Goal: Information Seeking & Learning: Learn about a topic

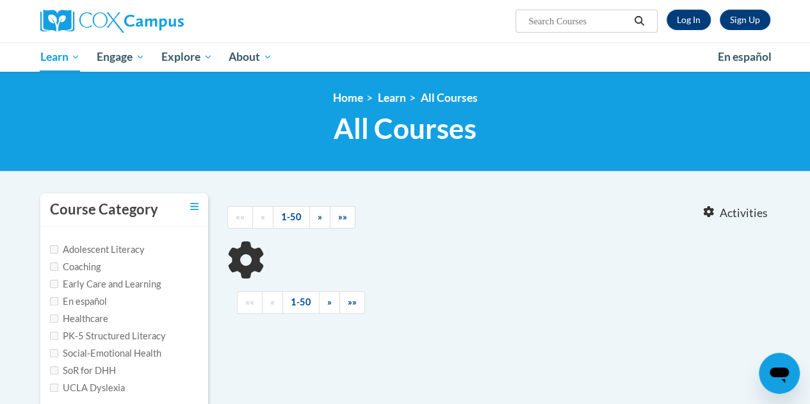
type input "read aloud"
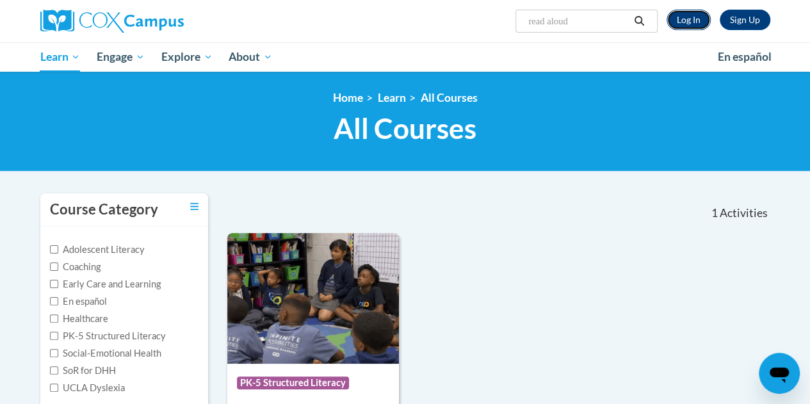
click at [682, 20] on link "Log In" at bounding box center [688, 20] width 44 height 20
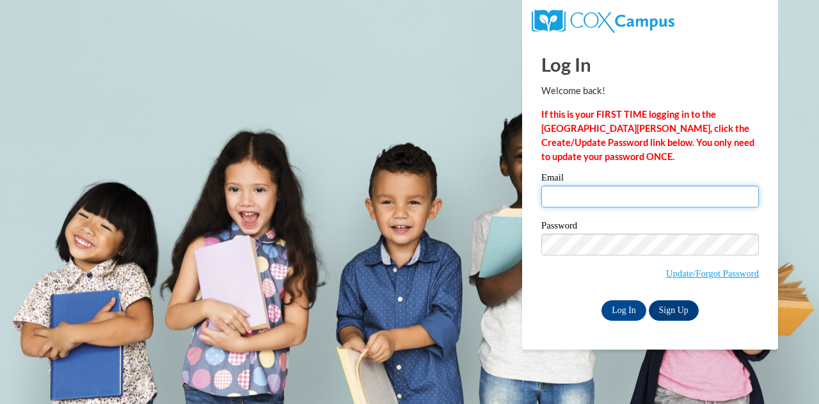
click at [634, 193] on input "Email" at bounding box center [651, 197] width 218 height 22
type input "cwheat2@daltonstate.edu"
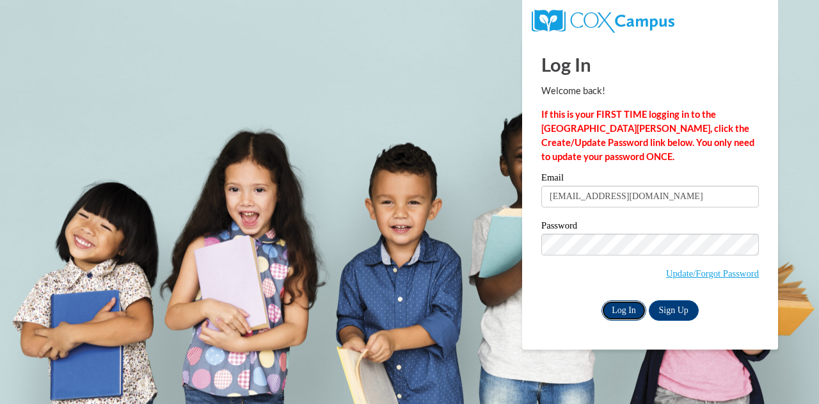
click at [618, 308] on input "Log In" at bounding box center [624, 310] width 45 height 20
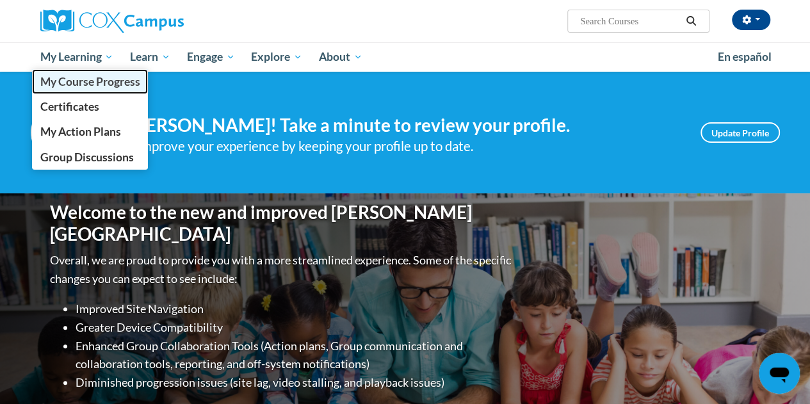
click at [86, 81] on span "My Course Progress" at bounding box center [90, 81] width 100 height 13
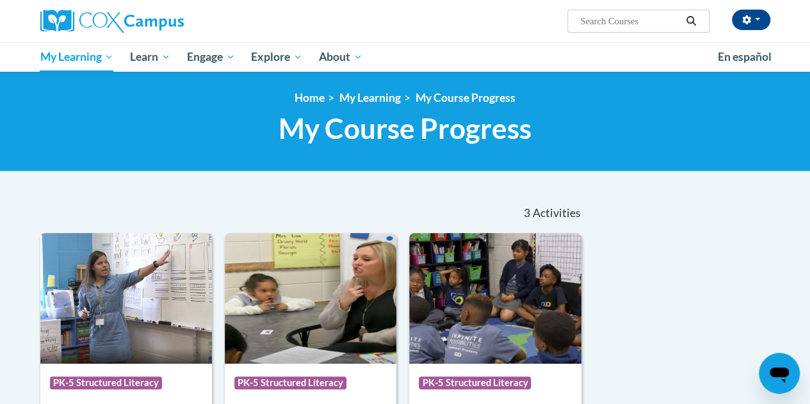
click at [119, 377] on span "PK-5 Structured Literacy" at bounding box center [106, 382] width 112 height 13
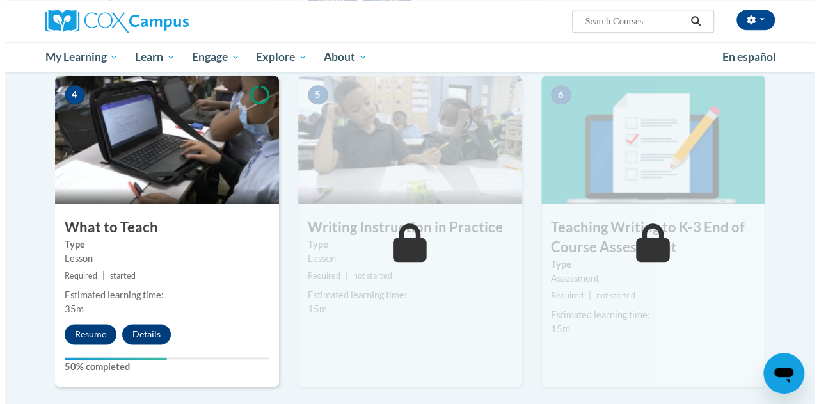
scroll to position [646, 0]
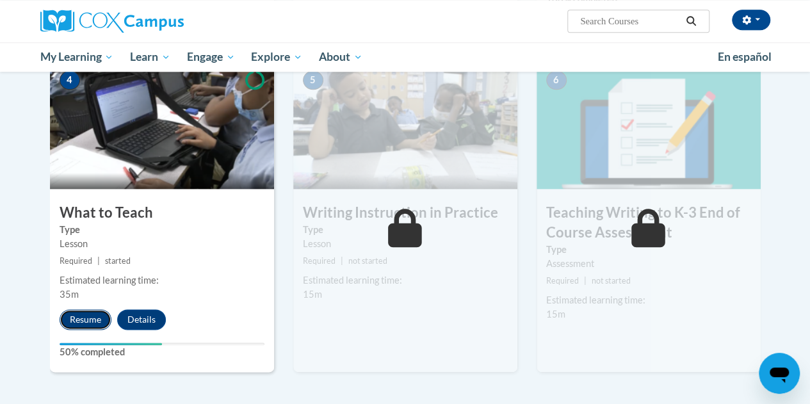
click at [80, 313] on button "Resume" at bounding box center [86, 319] width 52 height 20
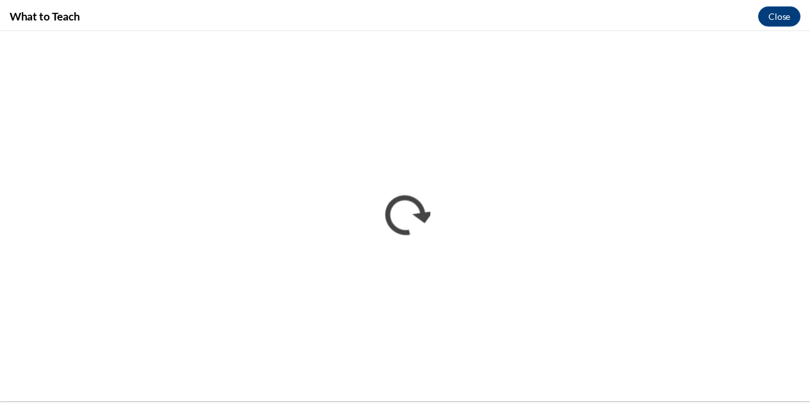
scroll to position [0, 0]
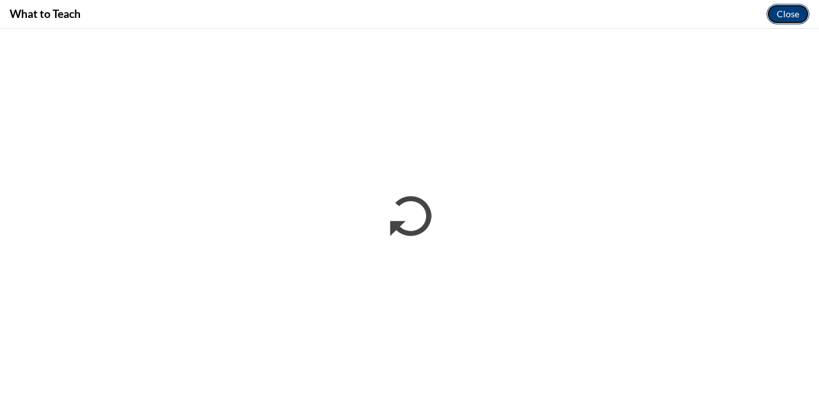
click at [780, 10] on button "Close" at bounding box center [788, 14] width 43 height 20
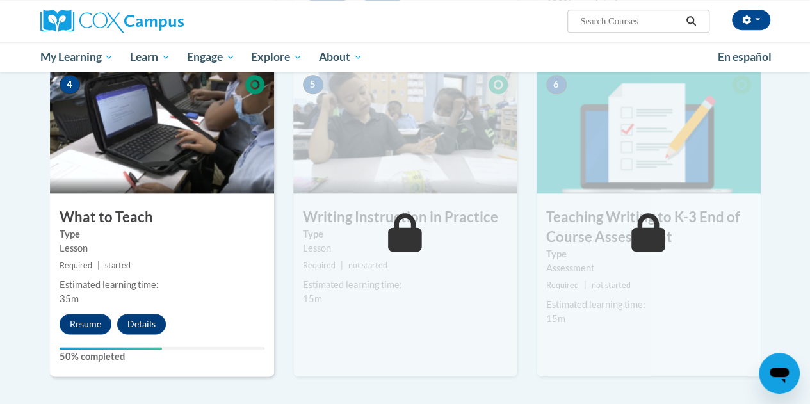
scroll to position [237, 0]
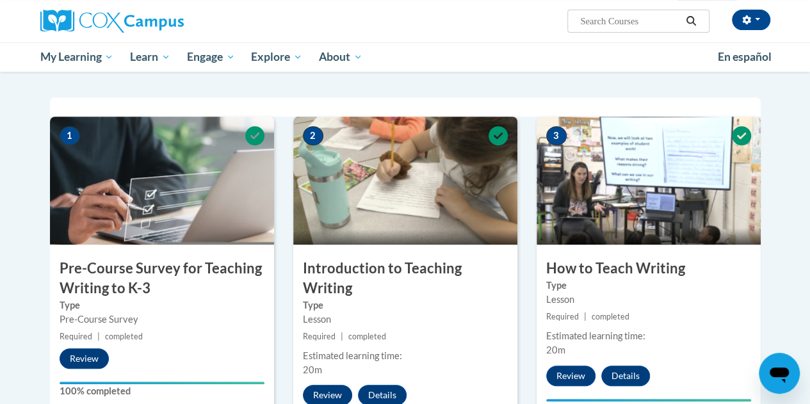
drag, startPoint x: 809, startPoint y: 148, endPoint x: 817, endPoint y: 264, distance: 116.2
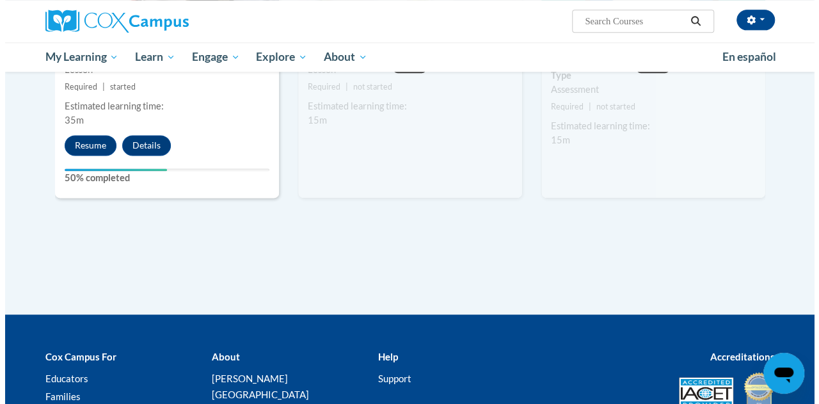
scroll to position [828, 0]
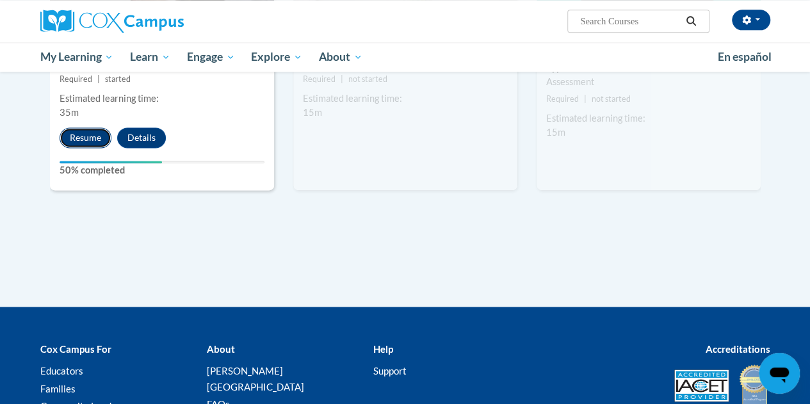
click at [71, 144] on button "Resume" at bounding box center [86, 137] width 52 height 20
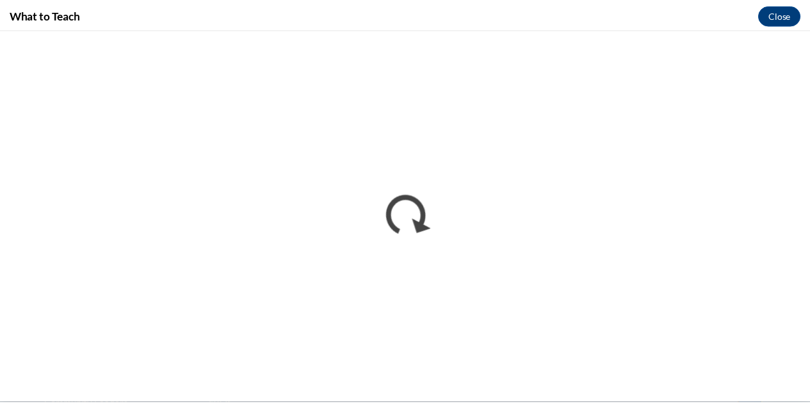
scroll to position [0, 0]
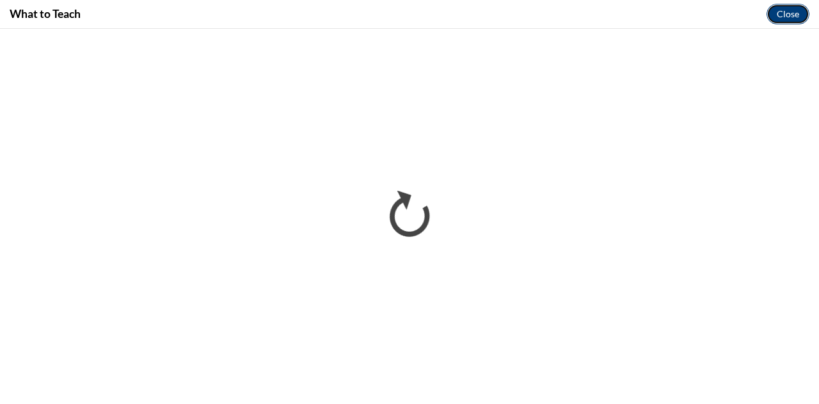
click at [791, 10] on button "Close" at bounding box center [788, 14] width 43 height 20
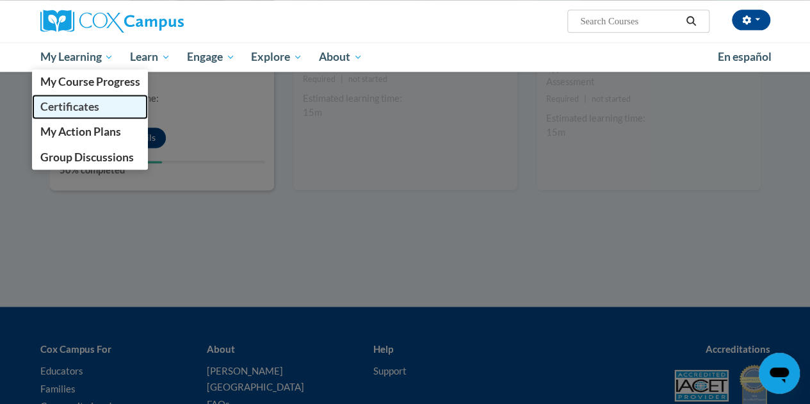
click at [86, 103] on span "Certificates" at bounding box center [69, 106] width 59 height 13
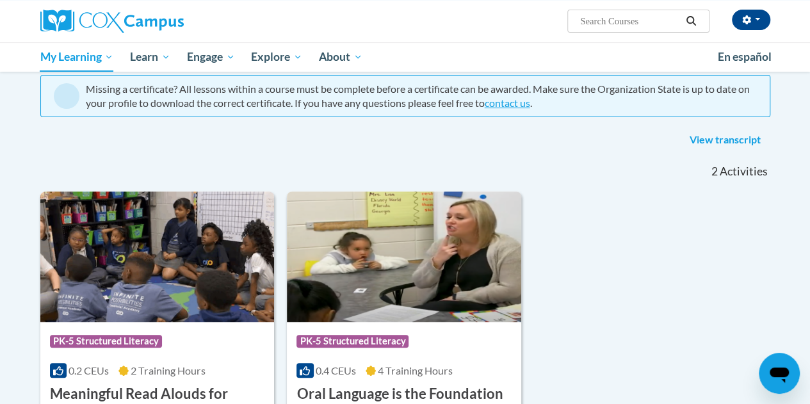
scroll to position [96, 0]
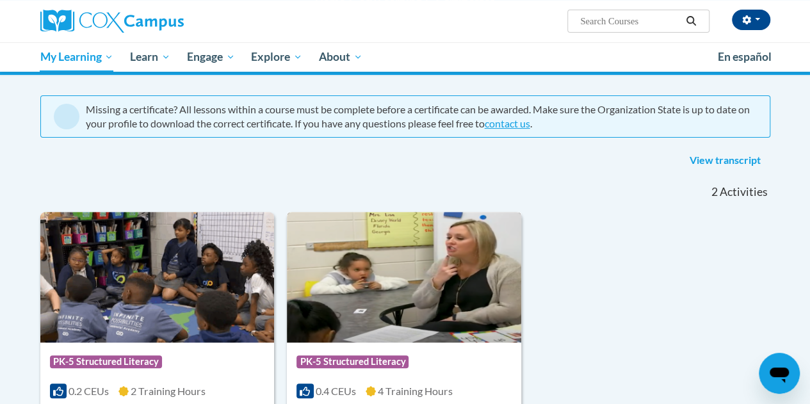
click at [383, 292] on img at bounding box center [404, 277] width 234 height 131
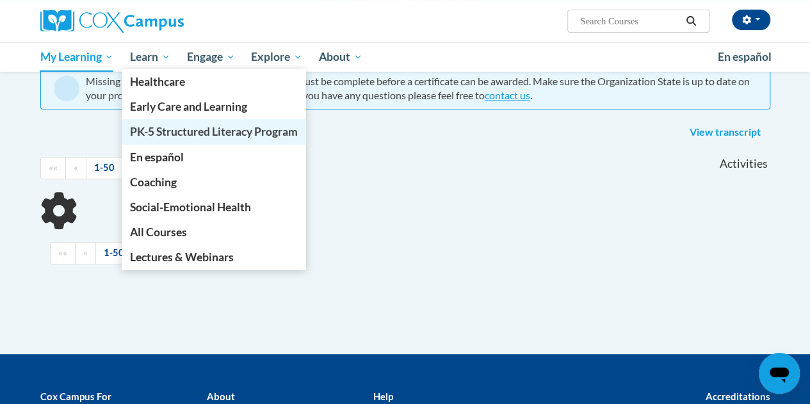
scroll to position [96, 0]
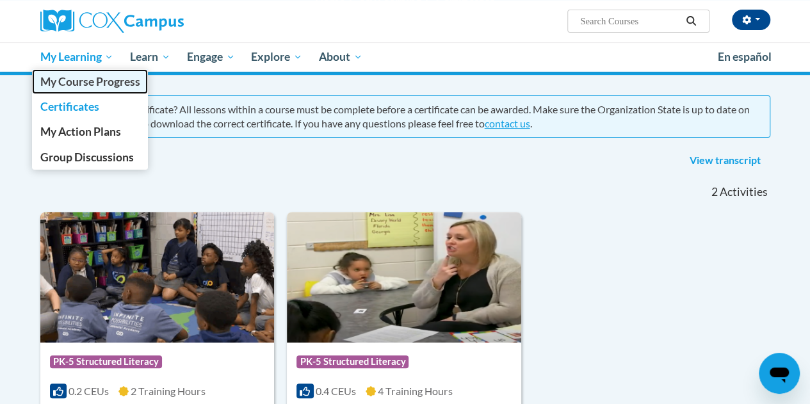
click at [81, 89] on link "My Course Progress" at bounding box center [90, 81] width 117 height 25
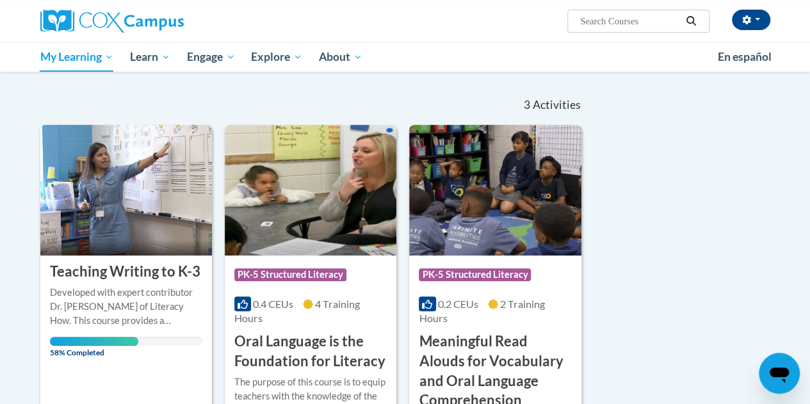
scroll to position [170, 0]
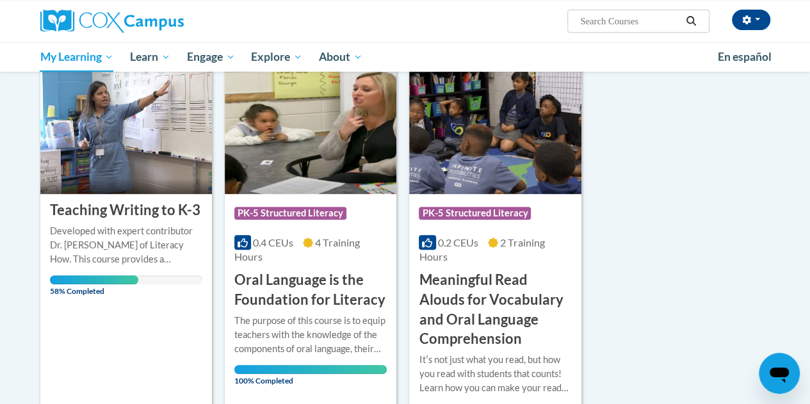
click at [143, 253] on div "Developed with expert contributor Dr. [PERSON_NAME] of Literacy How. This cours…" at bounding box center [126, 245] width 152 height 42
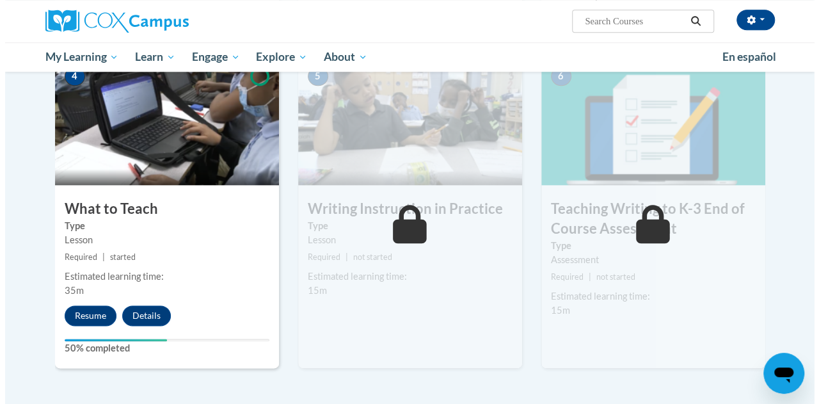
scroll to position [654, 0]
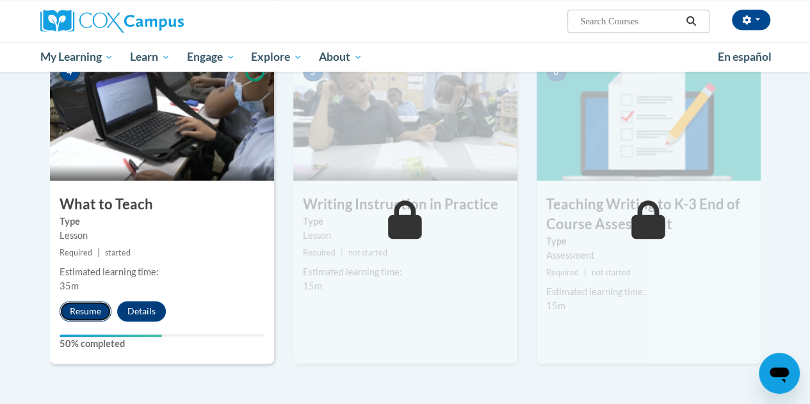
click at [81, 303] on button "Resume" at bounding box center [86, 311] width 52 height 20
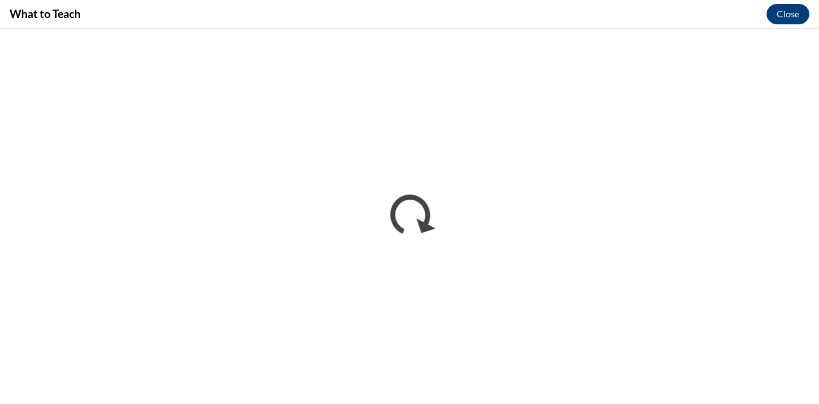
scroll to position [0, 0]
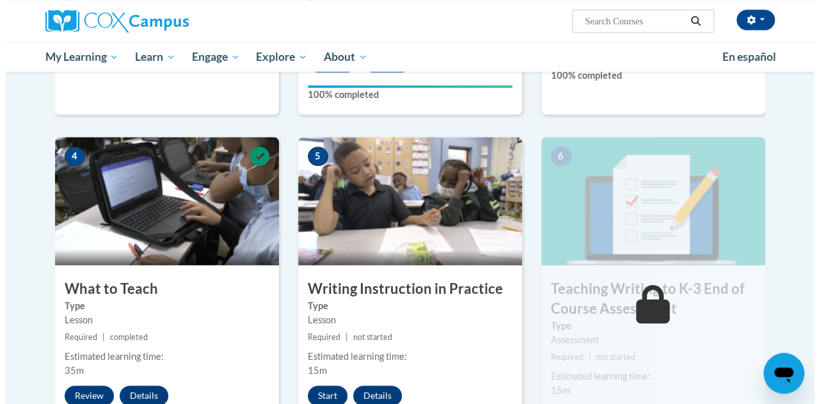
scroll to position [567, 0]
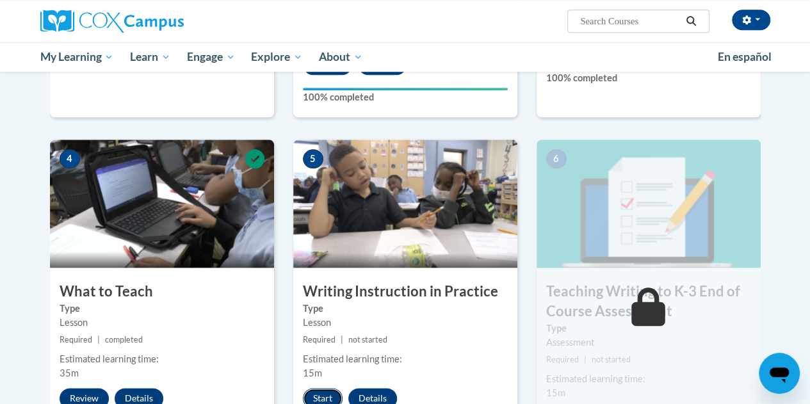
click at [325, 394] on button "Start" at bounding box center [323, 398] width 40 height 20
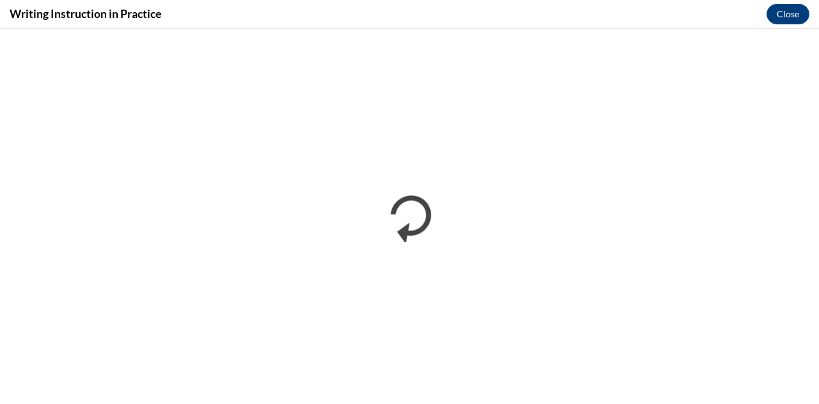
scroll to position [0, 0]
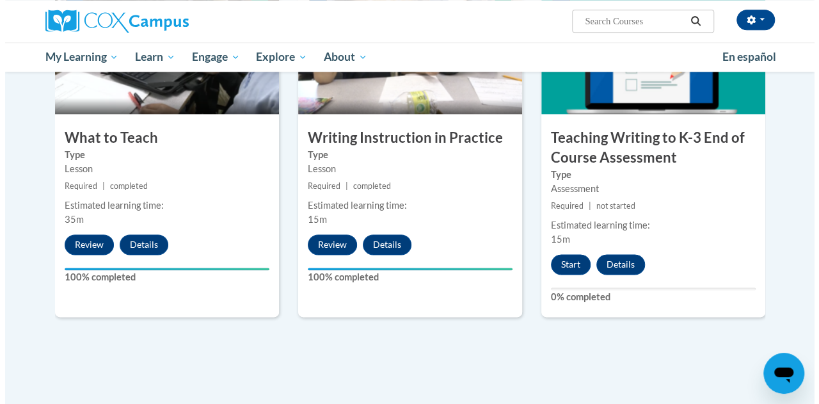
scroll to position [725, 0]
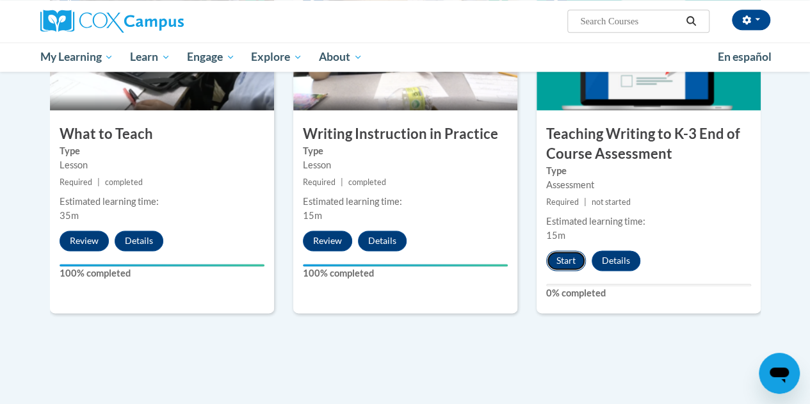
click at [571, 257] on button "Start" at bounding box center [566, 260] width 40 height 20
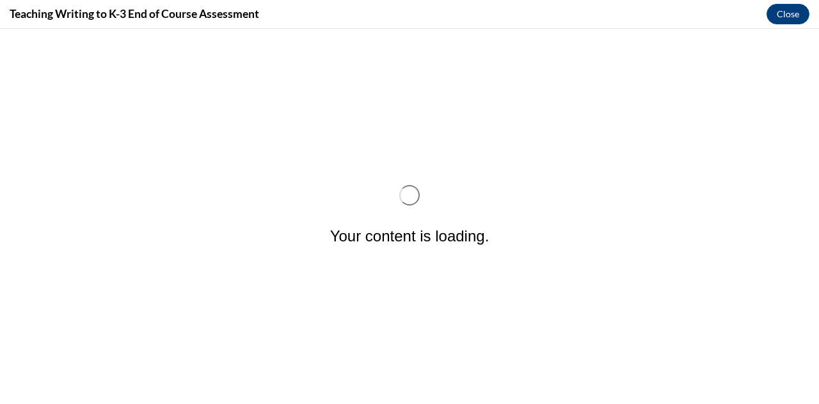
scroll to position [0, 0]
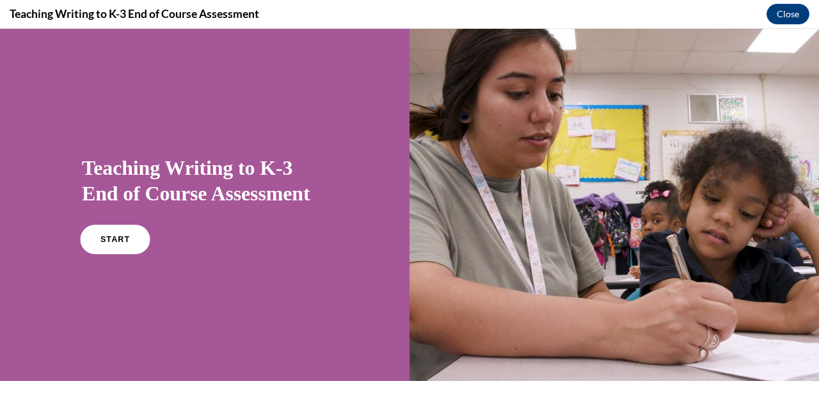
click at [119, 236] on span "START" at bounding box center [115, 240] width 29 height 10
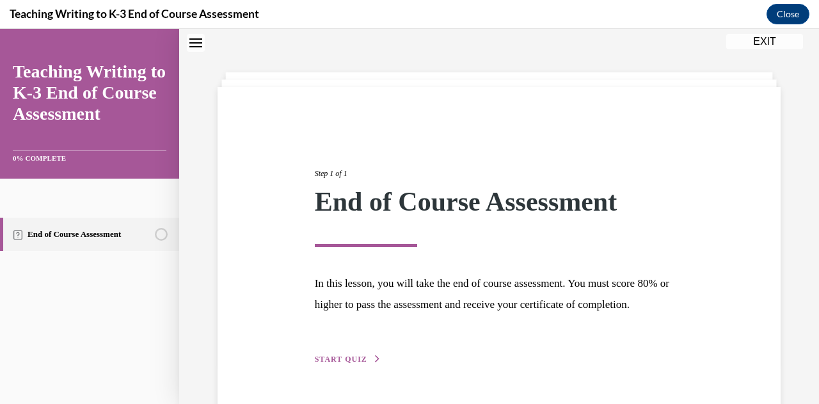
scroll to position [99, 0]
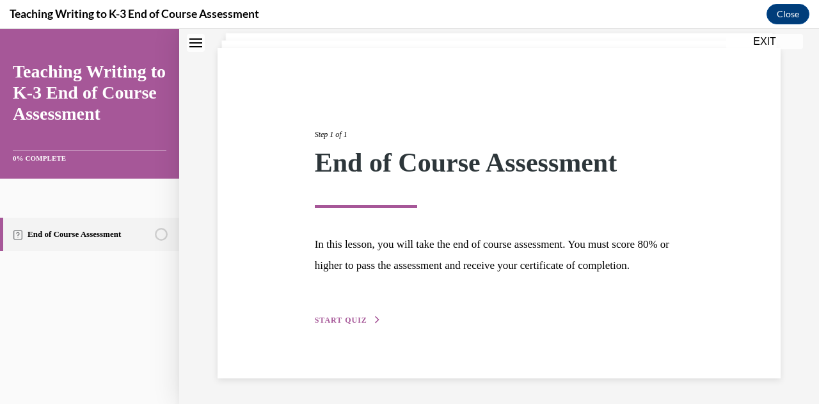
click at [309, 331] on div "Step 1 of 1 End of Course Assessment In this lesson, you will take the end of c…" at bounding box center [499, 213] width 563 height 330
click at [339, 325] on button "START QUIZ" at bounding box center [348, 320] width 67 height 12
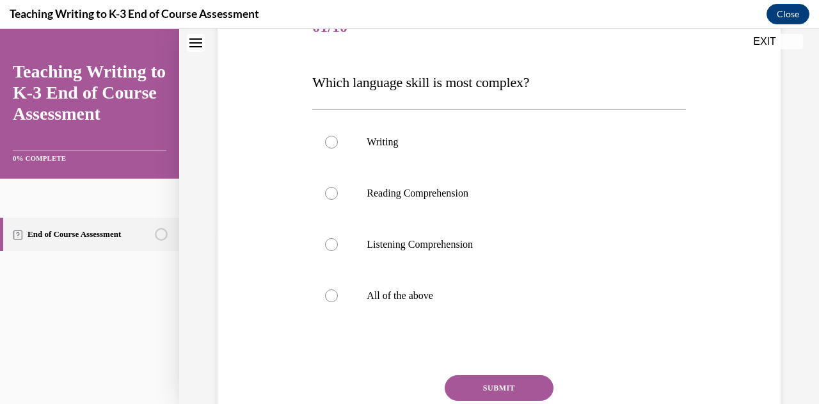
scroll to position [195, 0]
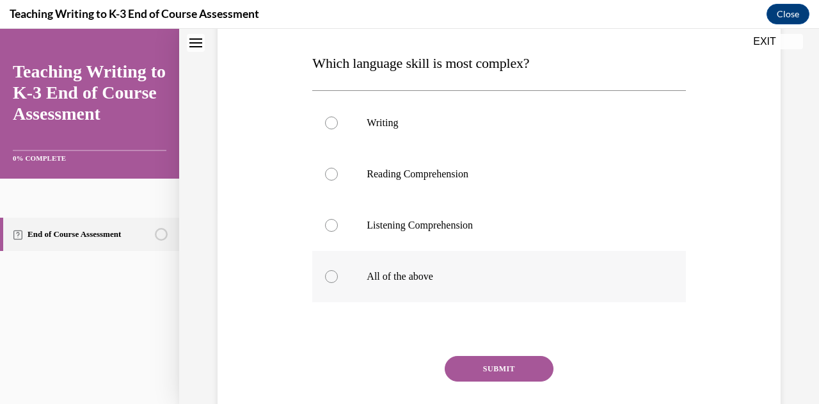
click at [330, 271] on div at bounding box center [331, 276] width 13 height 13
click at [330, 271] on input "All of the above" at bounding box center [331, 276] width 13 height 13
radio input "true"
click at [474, 364] on button "SUBMIT" at bounding box center [499, 369] width 109 height 26
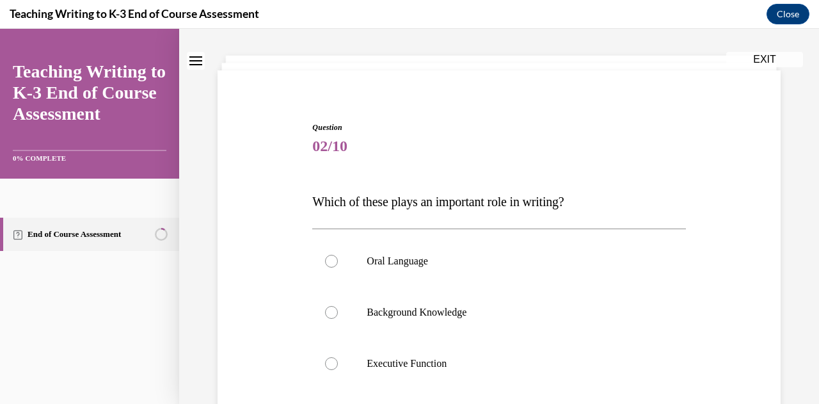
scroll to position [0, 0]
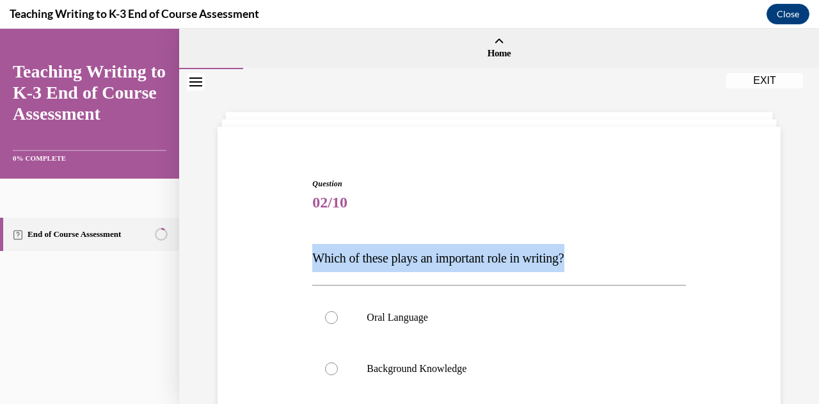
drag, startPoint x: 795, startPoint y: 214, endPoint x: 791, endPoint y: 236, distance: 22.7
click at [791, 236] on div "Question 02/10 Which of these plays an important role in writing? Oral Language…" at bounding box center [499, 375] width 640 height 612
click at [716, 209] on div "Question 02/10 Which of these plays an important role in writing? Oral Language…" at bounding box center [499, 398] width 570 height 516
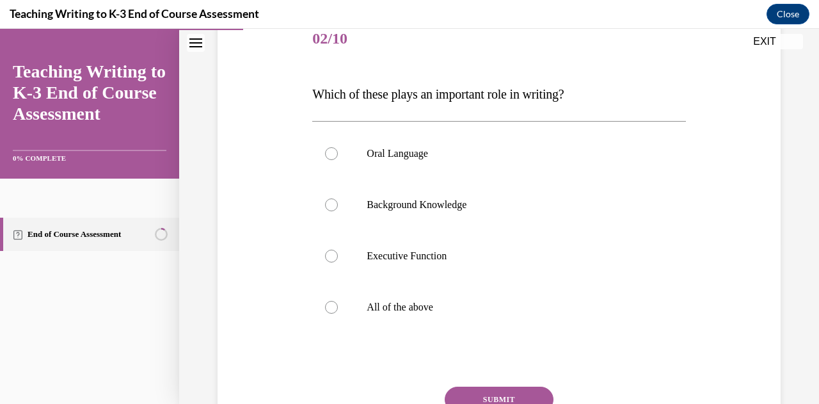
scroll to position [168, 0]
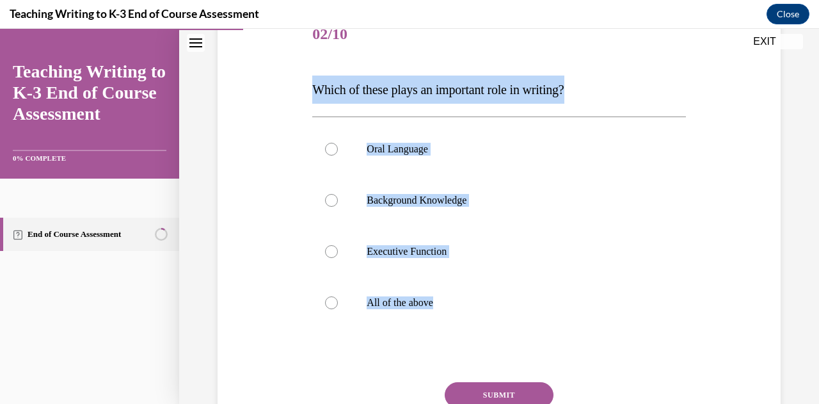
drag, startPoint x: 460, startPoint y: 315, endPoint x: 280, endPoint y: 82, distance: 294.4
click at [280, 82] on div "Question 02/10 Which of these plays an important role in writing? Oral Language…" at bounding box center [499, 229] width 570 height 516
copy div "Which of these plays an important role in writing? Oral Language Background Kno…"
click at [336, 305] on label "All of the above" at bounding box center [498, 302] width 373 height 51
click at [336, 305] on input "All of the above" at bounding box center [331, 302] width 13 height 13
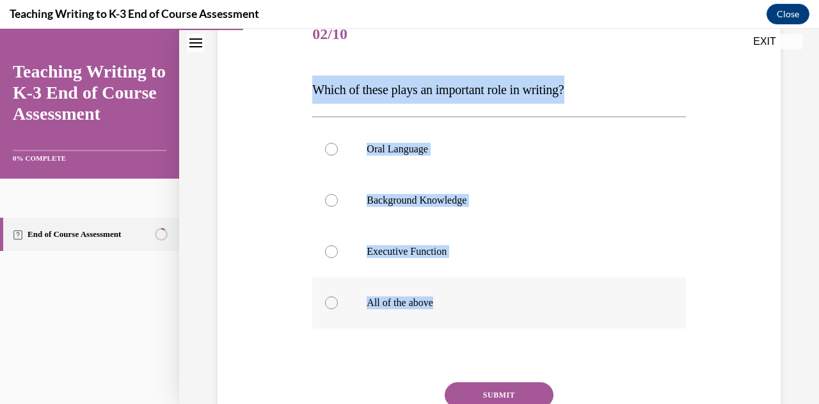
radio input "true"
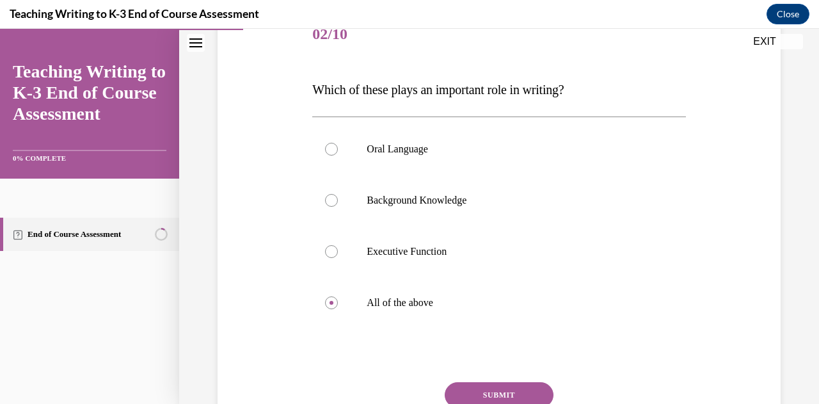
click at [498, 396] on button "SUBMIT" at bounding box center [499, 395] width 109 height 26
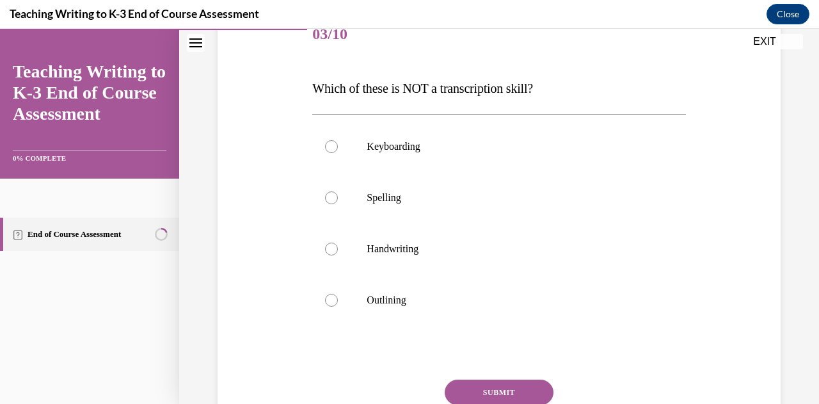
scroll to position [142, 0]
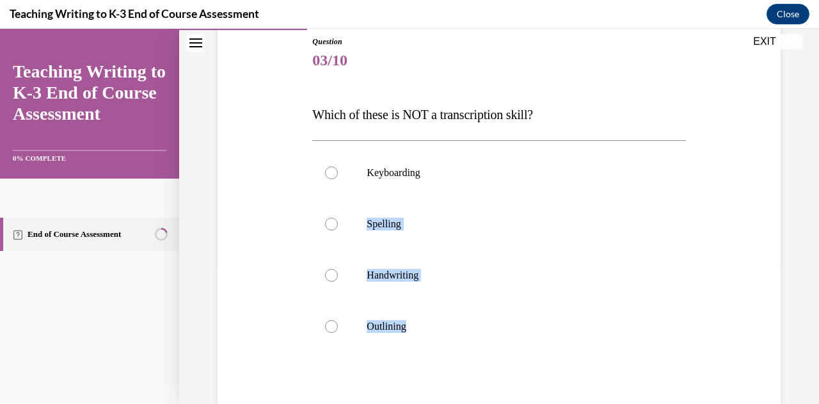
drag, startPoint x: 435, startPoint y: 332, endPoint x: 291, endPoint y: 148, distance: 233.9
click at [293, 172] on div "Question 03/10 Which of these is NOT a transcription skill? Keyboarding Spellin…" at bounding box center [499, 253] width 570 height 513
click at [289, 106] on div "Question 03/10 Which of these is NOT a transcription skill? Keyboarding Spellin…" at bounding box center [499, 253] width 570 height 513
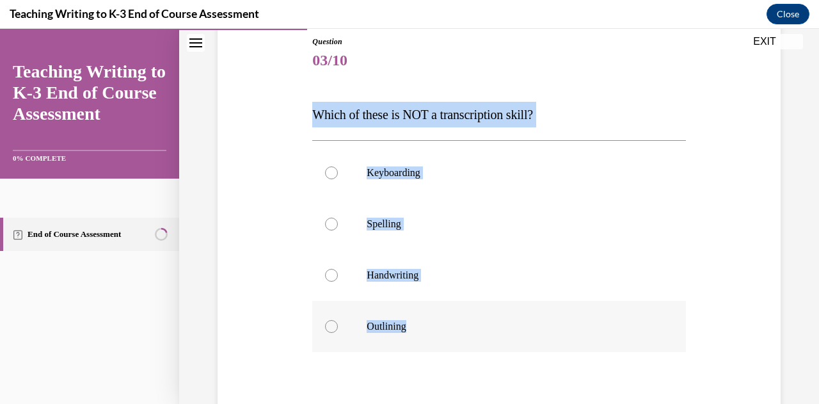
drag, startPoint x: 314, startPoint y: 108, endPoint x: 425, endPoint y: 324, distance: 242.5
click at [425, 324] on div "Question 03/10 Which of these is NOT a transcription skill? Keyboarding Spellin…" at bounding box center [498, 273] width 373 height 475
copy div "Which of these is NOT a transcription skill? Keyboarding Spelling Handwriting O…"
click at [337, 330] on label "Outlining" at bounding box center [498, 326] width 373 height 51
click at [337, 330] on input "Outlining" at bounding box center [331, 326] width 13 height 13
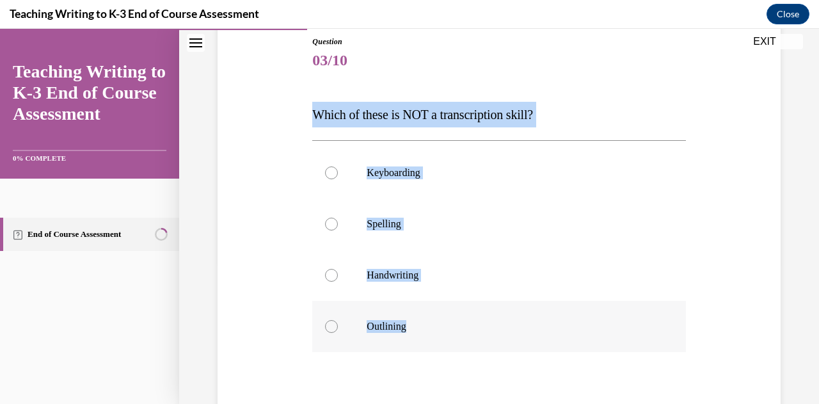
radio input "true"
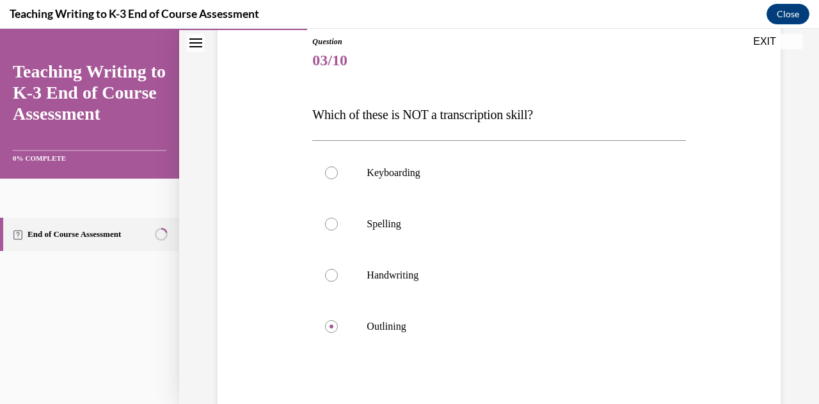
scroll to position [274, 0]
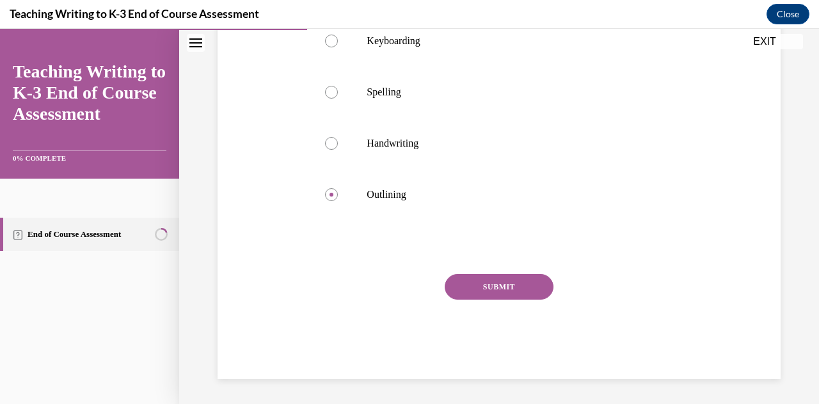
click at [515, 280] on button "SUBMIT" at bounding box center [499, 287] width 109 height 26
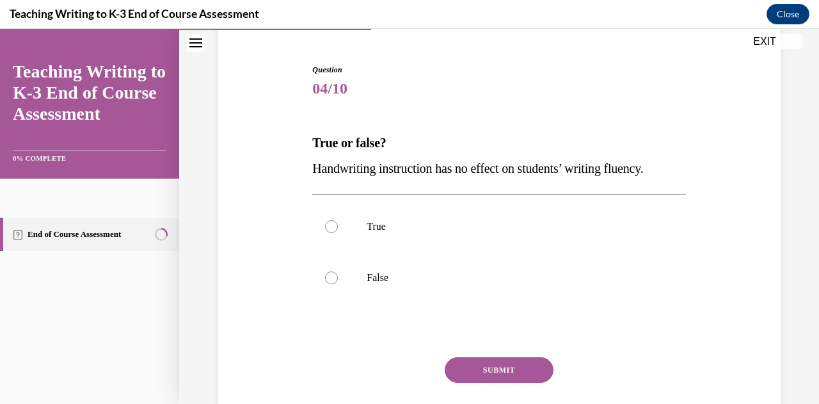
scroll to position [122, 0]
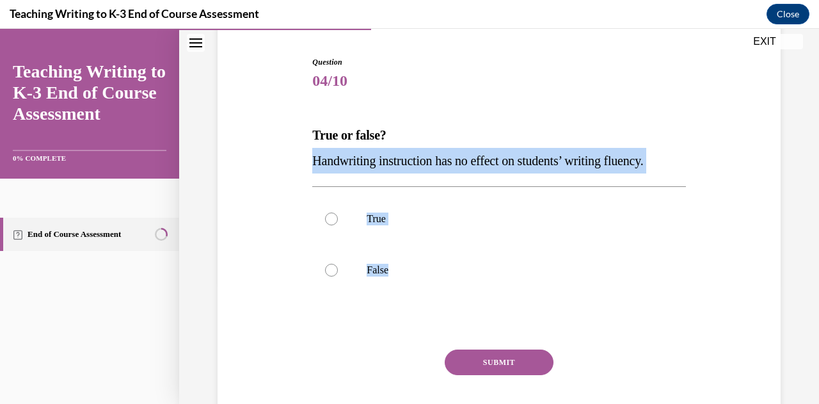
drag, startPoint x: 470, startPoint y: 271, endPoint x: 305, endPoint y: 163, distance: 197.1
click at [305, 163] on div "Question 04/10 True or false? Handwriting instruction has no effect on students…" at bounding box center [499, 236] width 570 height 437
copy div "Handwriting instruction has no effect on students’ writing fluency. True False"
click at [323, 273] on label "False" at bounding box center [498, 270] width 373 height 51
click at [325, 273] on input "False" at bounding box center [331, 270] width 13 height 13
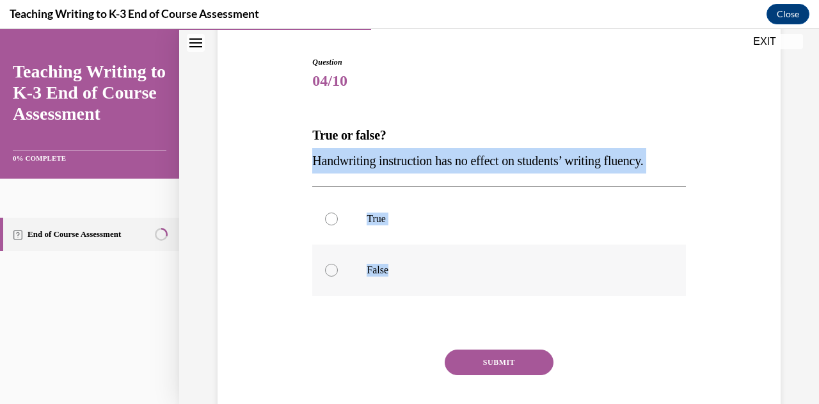
radio input "true"
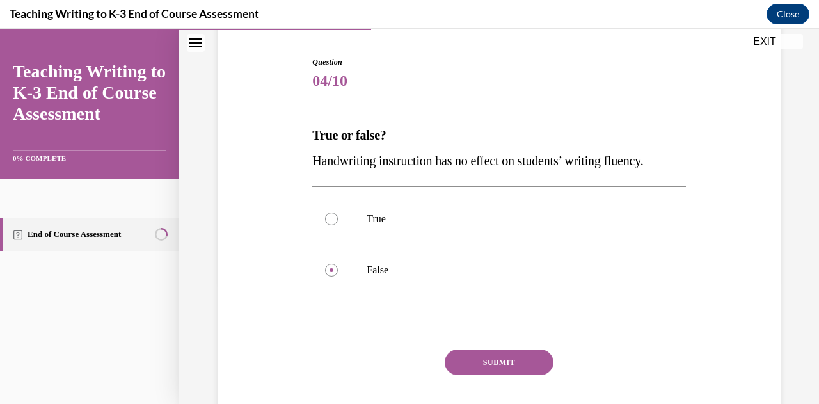
click at [510, 367] on button "SUBMIT" at bounding box center [499, 363] width 109 height 26
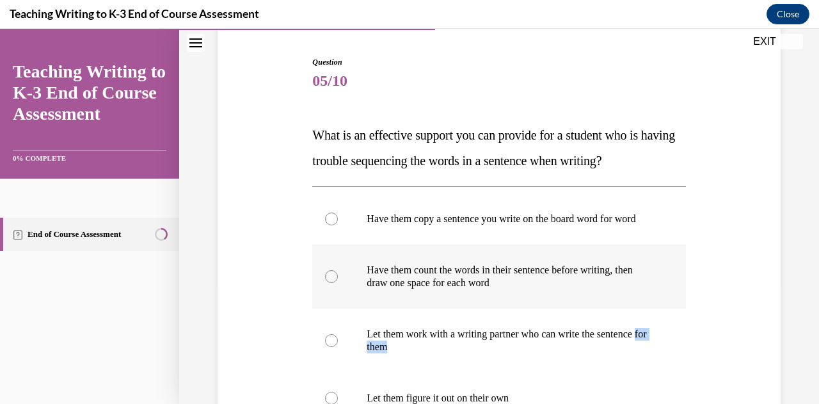
drag, startPoint x: 465, startPoint y: 364, endPoint x: 358, endPoint y: 309, distance: 120.8
click at [371, 332] on label "Let them work with a writing partner who can write the sentence for them" at bounding box center [498, 341] width 373 height 64
click at [284, 139] on div "Question 05/10 What is an effective support you can provide for a student who i…" at bounding box center [499, 300] width 570 height 565
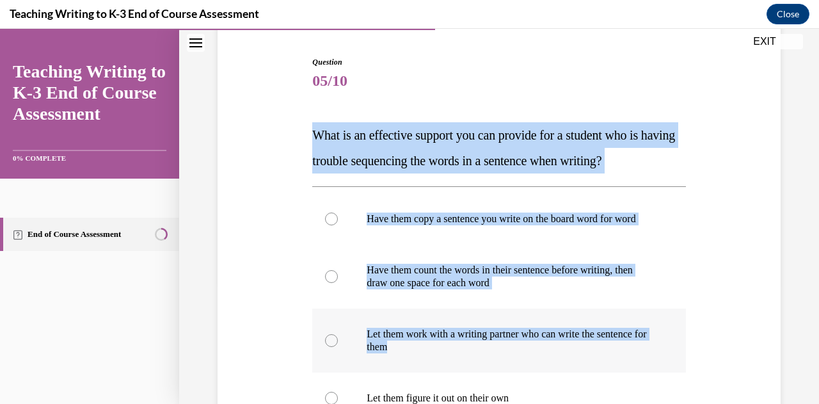
drag, startPoint x: 311, startPoint y: 132, endPoint x: 535, endPoint y: 365, distance: 323.3
click at [535, 365] on div "Question 05/10 What is an effective support you can provide for a student who i…" at bounding box center [498, 319] width 373 height 526
copy div "What is an effective support you can provide for a student who is having troubl…"
click at [338, 282] on label "Have them count the words in their sentence before writing, then draw one space…" at bounding box center [498, 277] width 373 height 64
click at [338, 282] on input "Have them count the words in their sentence before writing, then draw one space…" at bounding box center [331, 276] width 13 height 13
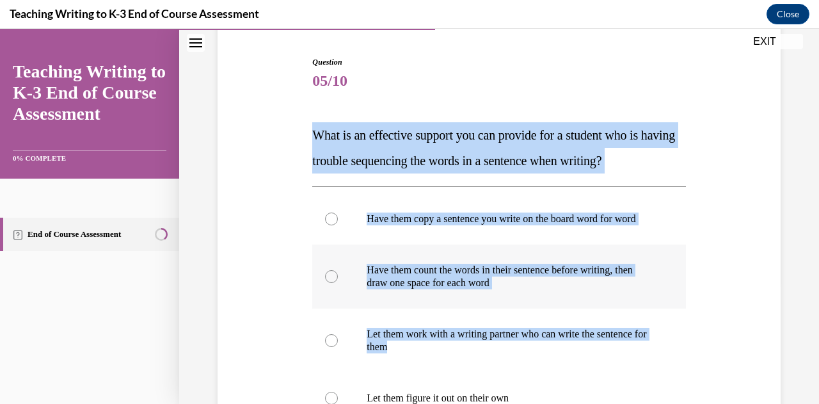
radio input "true"
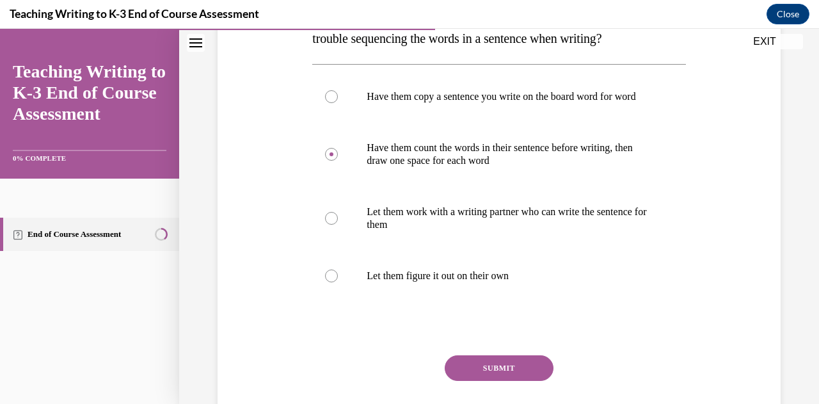
scroll to position [338, 0]
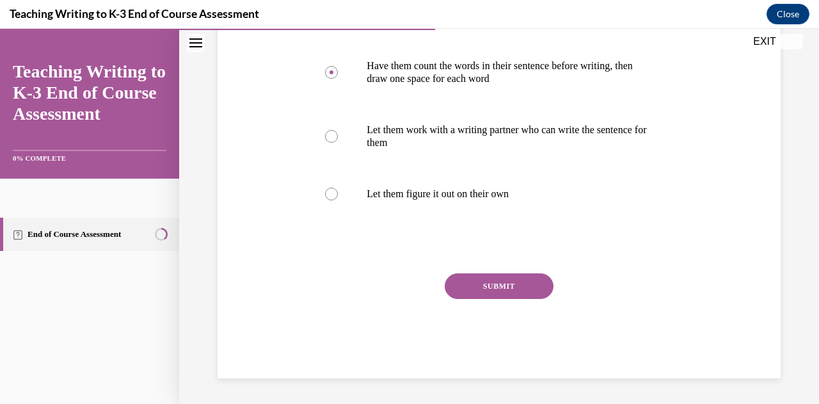
click at [493, 289] on button "SUBMIT" at bounding box center [499, 286] width 109 height 26
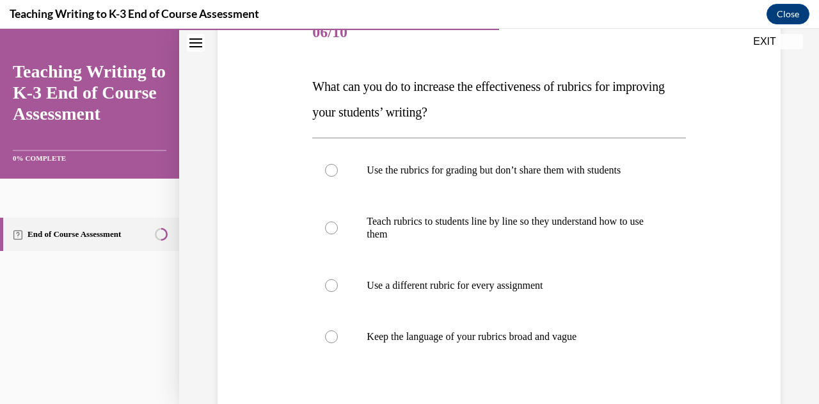
scroll to position [166, 0]
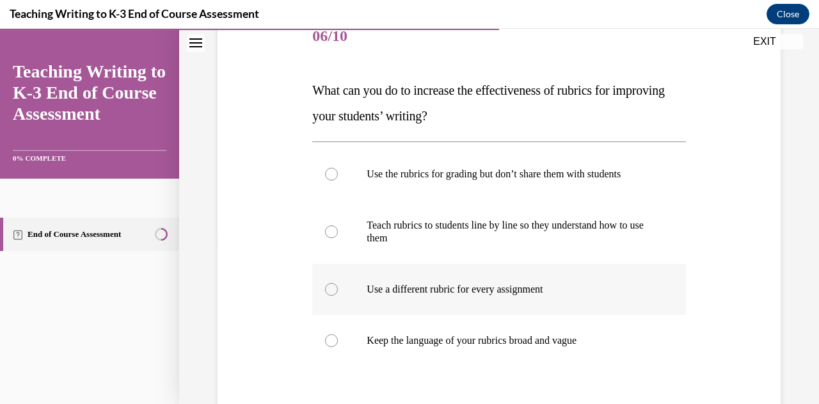
drag, startPoint x: 614, startPoint y: 335, endPoint x: 456, endPoint y: 273, distance: 169.9
click at [456, 273] on div "Use the rubrics for grading but don’t share them with students Teach rubrics to…" at bounding box center [498, 258] width 373 height 218
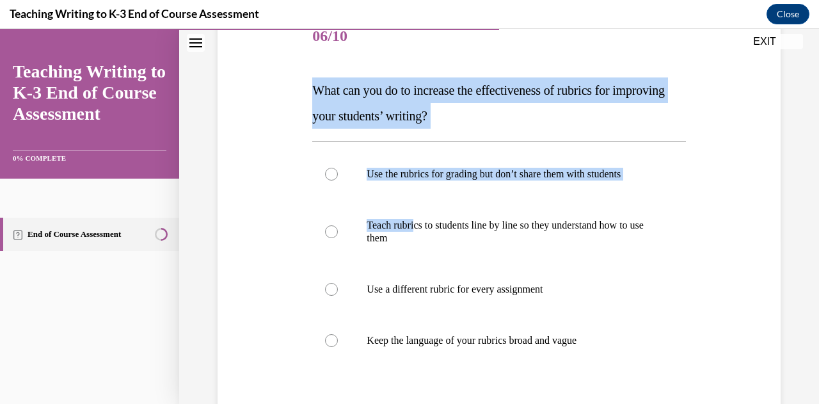
drag, startPoint x: 417, startPoint y: 222, endPoint x: 302, endPoint y: 103, distance: 165.7
click at [302, 103] on div "Question 06/10 What can you do to increase the effectiveness of rubrics for imp…" at bounding box center [499, 249] width 570 height 552
click at [284, 104] on div "Question 06/10 What can you do to increase the effectiveness of rubrics for imp…" at bounding box center [499, 249] width 570 height 552
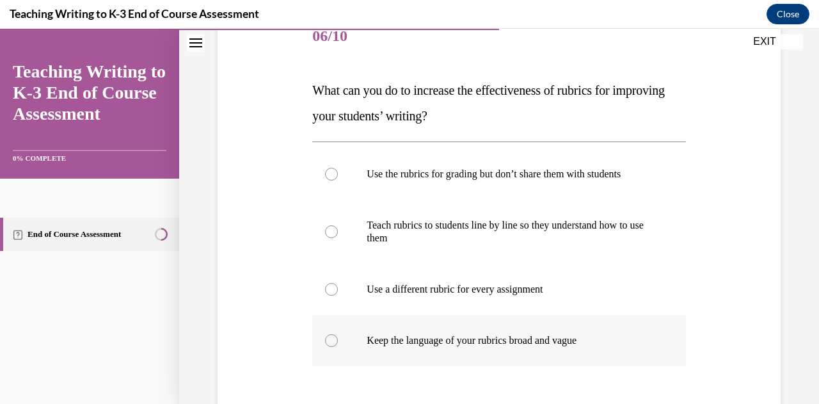
drag, startPoint x: 312, startPoint y: 86, endPoint x: 650, endPoint y: 334, distance: 419.1
click at [650, 334] on div "Question 06/10 What can you do to increase the effectiveness of rubrics for imp…" at bounding box center [498, 268] width 373 height 513
copy div "What can you do to increase the effectiveness of rubrics for improving your stu…"
click at [335, 230] on div at bounding box center [331, 231] width 13 height 13
click at [335, 230] on input "Teach rubrics to students line by line so they understand how to use them" at bounding box center [331, 231] width 13 height 13
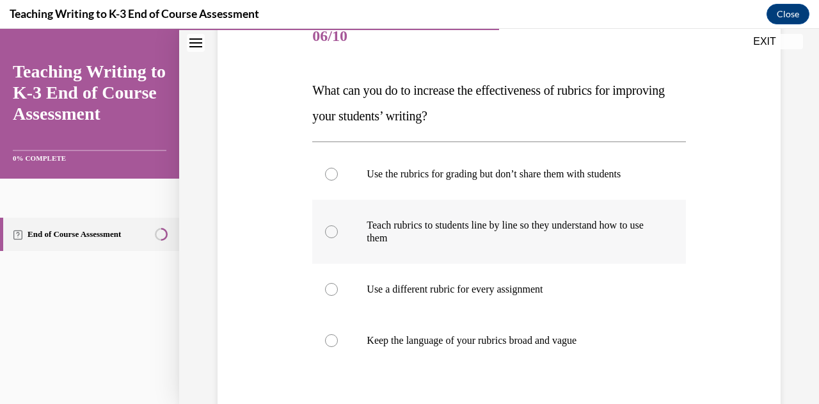
radio input "true"
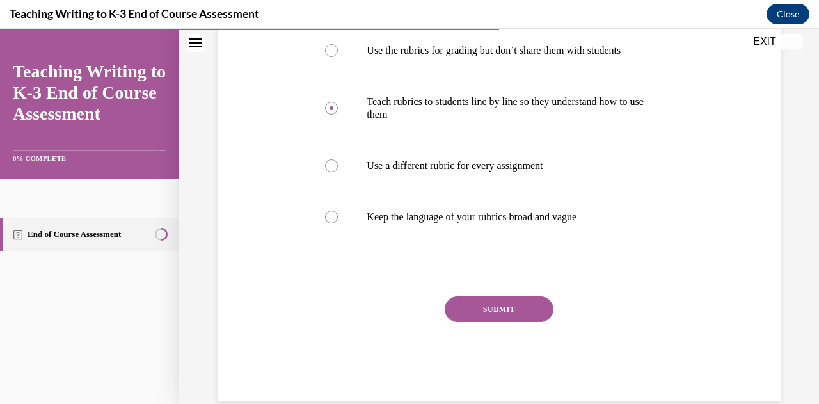
click at [512, 302] on button "SUBMIT" at bounding box center [499, 309] width 109 height 26
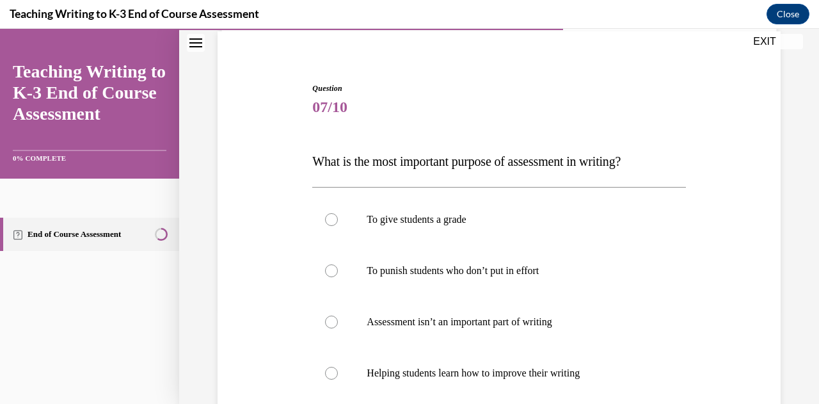
scroll to position [122, 0]
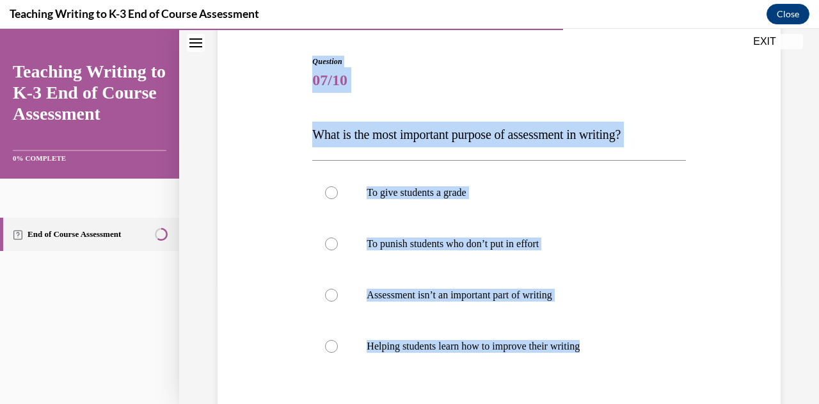
drag, startPoint x: 604, startPoint y: 344, endPoint x: 232, endPoint y: 111, distance: 438.9
click at [232, 111] on div "Question 07/10 What is the most important purpose of assessment in writing? To …" at bounding box center [499, 273] width 570 height 513
copy div "What is the most important purpose of assessment in writing? To give students a…"
click at [339, 340] on label "Helping students learn how to improve their writing" at bounding box center [498, 346] width 373 height 51
click at [338, 340] on input "Helping students learn how to improve their writing" at bounding box center [331, 346] width 13 height 13
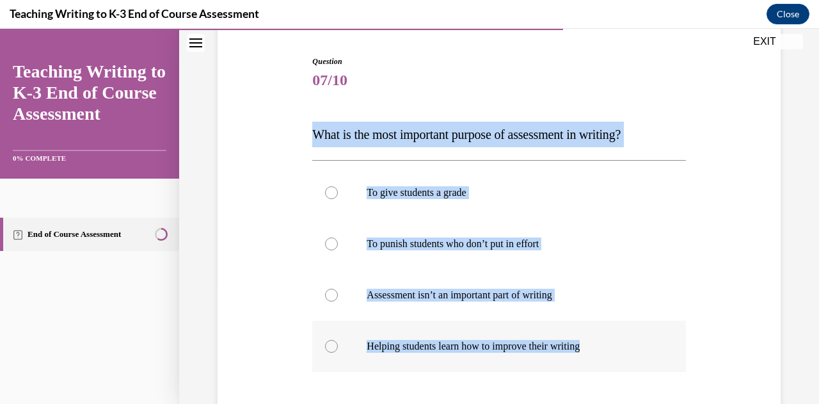
radio input "true"
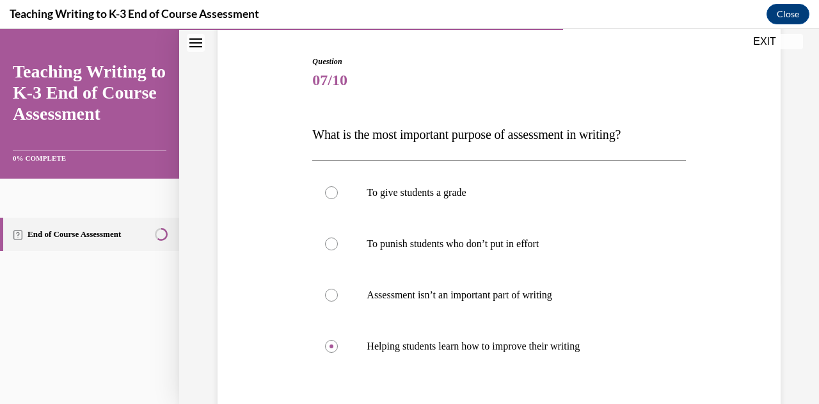
scroll to position [274, 0]
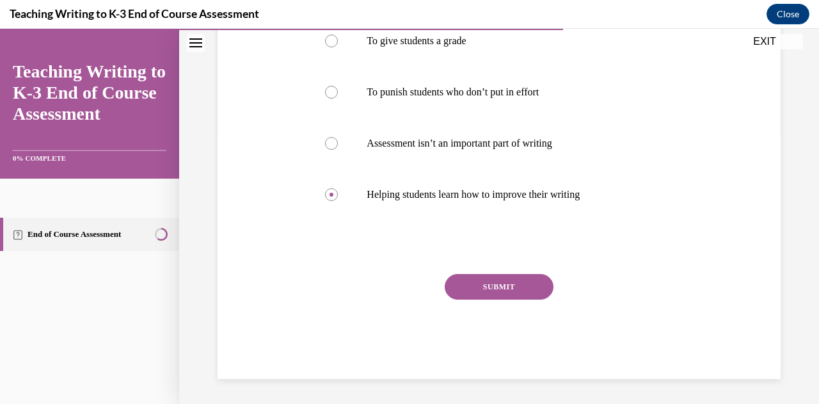
click at [491, 284] on button "SUBMIT" at bounding box center [499, 287] width 109 height 26
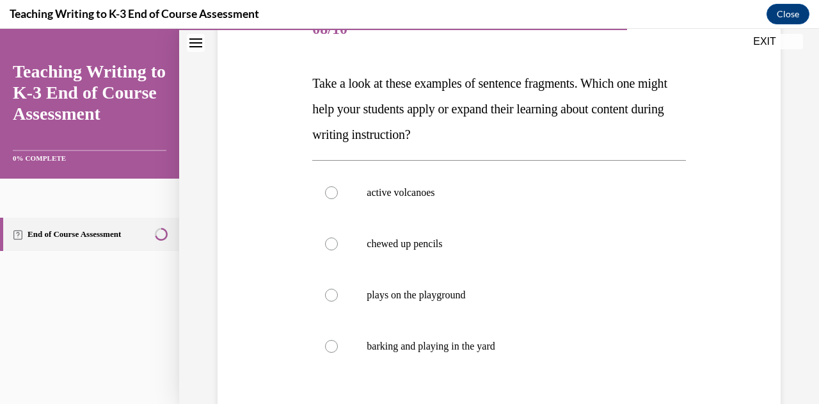
scroll to position [178, 0]
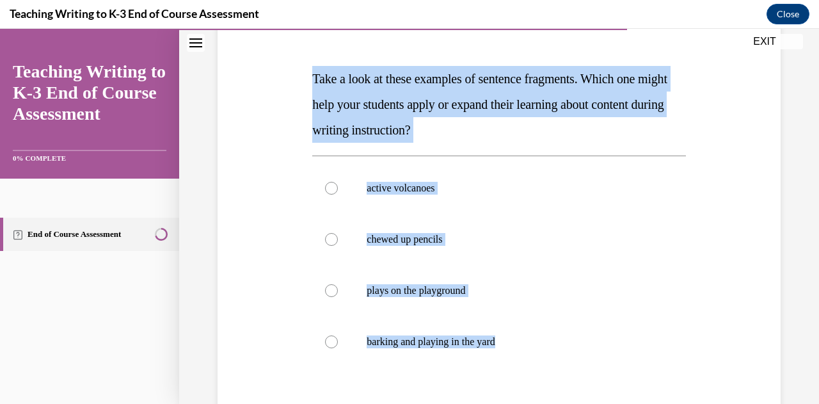
drag, startPoint x: 537, startPoint y: 339, endPoint x: 275, endPoint y: 62, distance: 380.9
click at [275, 62] on div "Question 08/10 Take a look at these examples of sentence fragments. Which one m…" at bounding box center [499, 244] width 570 height 565
copy div "Take a look at these examples of sentence fragments. Which one might help your …"
click at [334, 191] on div at bounding box center [331, 188] width 13 height 13
click at [334, 191] on input "active volcanoes" at bounding box center [331, 188] width 13 height 13
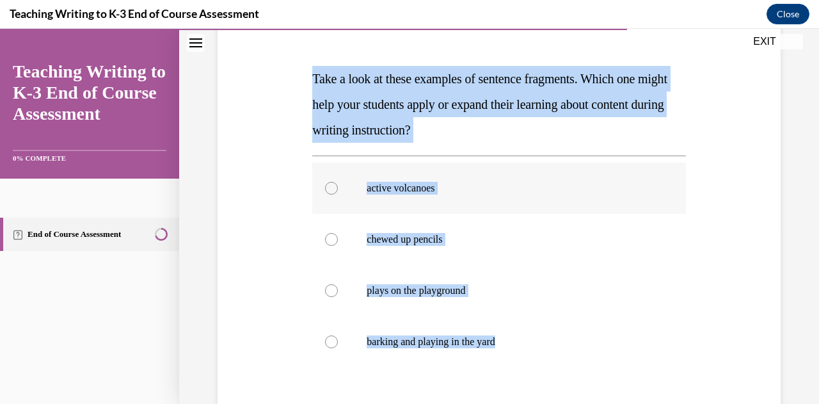
radio input "true"
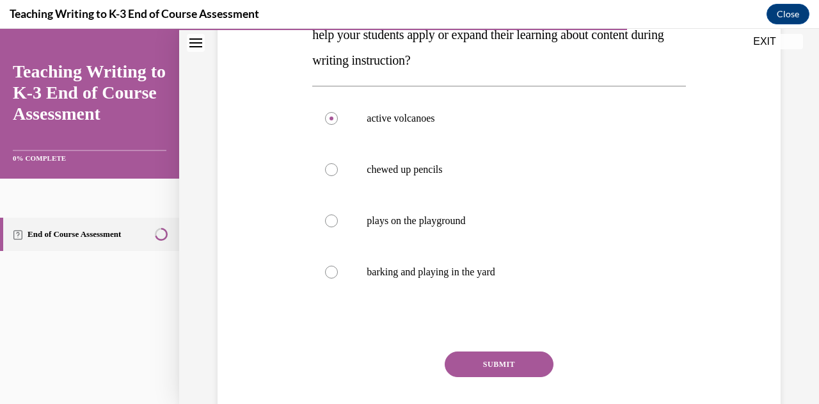
scroll to position [273, 0]
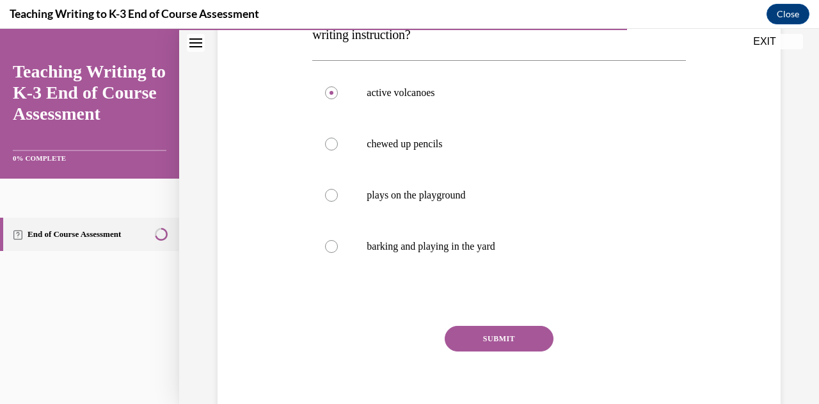
click at [514, 337] on button "SUBMIT" at bounding box center [499, 339] width 109 height 26
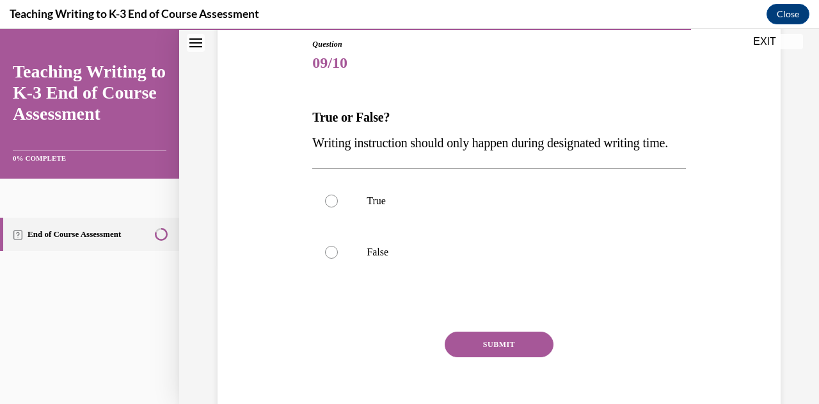
scroll to position [145, 0]
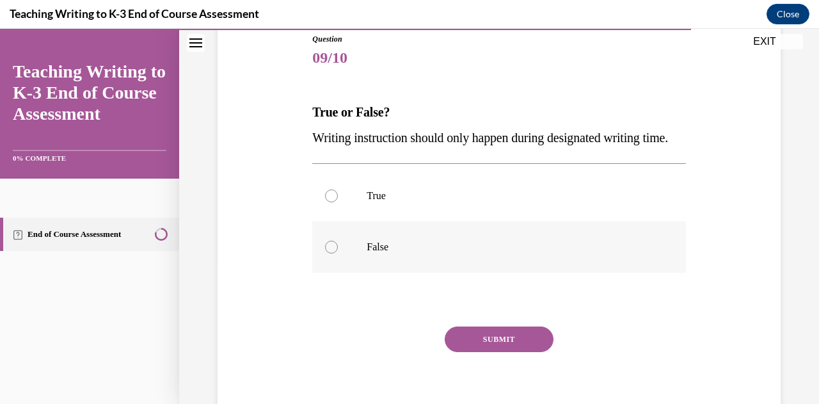
click at [343, 271] on label "False" at bounding box center [498, 247] width 373 height 51
click at [338, 254] on input "False" at bounding box center [331, 247] width 13 height 13
radio input "true"
click at [509, 352] on button "SUBMIT" at bounding box center [499, 340] width 109 height 26
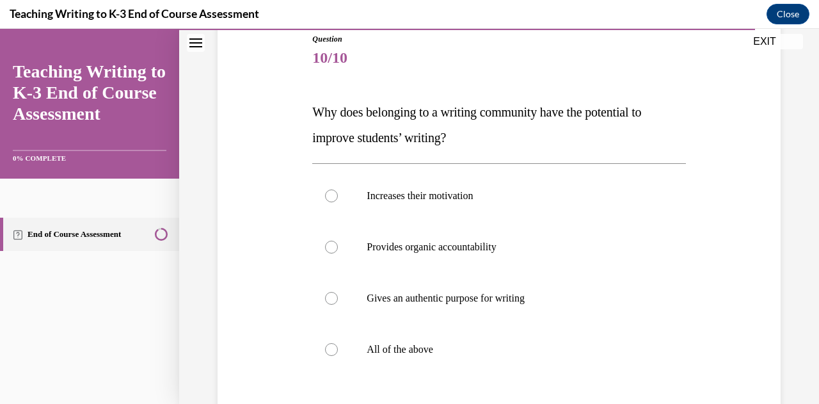
scroll to position [143, 0]
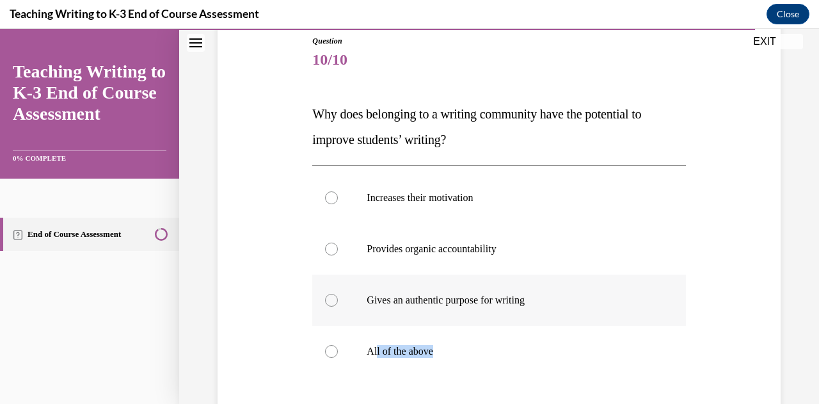
drag, startPoint x: 464, startPoint y: 368, endPoint x: 339, endPoint y: 297, distance: 143.6
click at [339, 297] on div "Increases their motivation Provides organic accountability Gives an authentic p…" at bounding box center [498, 274] width 373 height 205
click at [269, 125] on div "Question 10/10 Why does belonging to a writing community have the potential to …" at bounding box center [499, 266] width 570 height 539
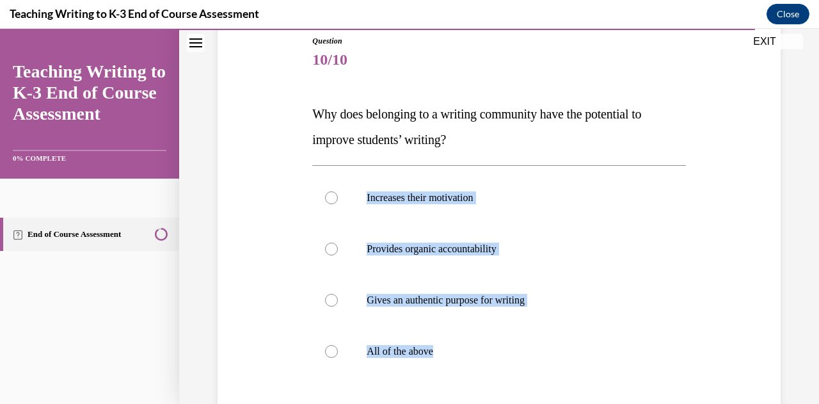
drag, startPoint x: 448, startPoint y: 350, endPoint x: 306, endPoint y: 206, distance: 202.8
click at [306, 206] on div "Question 10/10 Why does belonging to a writing community have the potential to …" at bounding box center [499, 266] width 570 height 539
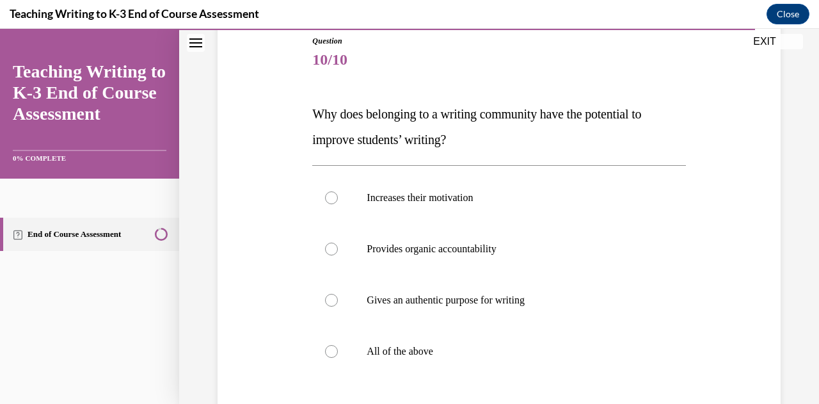
click at [293, 108] on div "Question 10/10 Why does belonging to a writing community have the potential to …" at bounding box center [499, 266] width 570 height 539
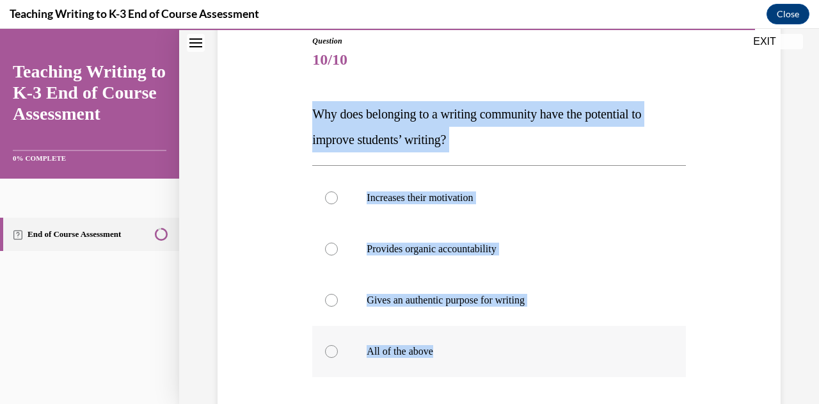
drag, startPoint x: 312, startPoint y: 108, endPoint x: 464, endPoint y: 351, distance: 286.4
click at [464, 351] on div "Question 10/10 Why does belonging to a writing community have the potential to …" at bounding box center [498, 285] width 373 height 501
copy div "Why does belonging to a writing community have the potential to improve student…"
click at [335, 351] on div at bounding box center [331, 351] width 13 height 13
click at [335, 351] on input "All of the above" at bounding box center [331, 351] width 13 height 13
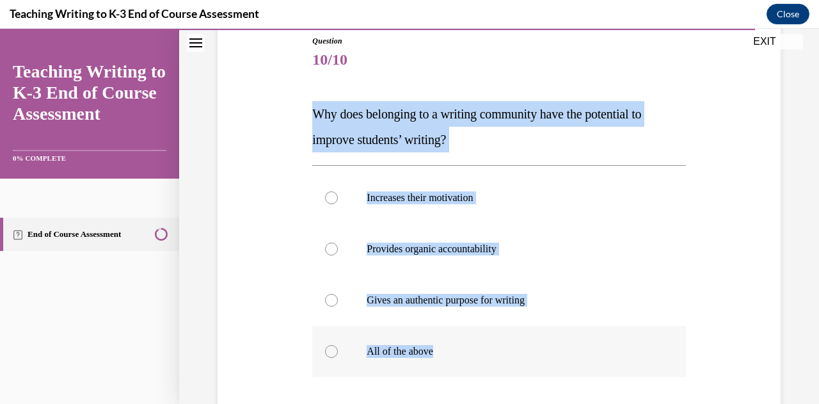
radio input "true"
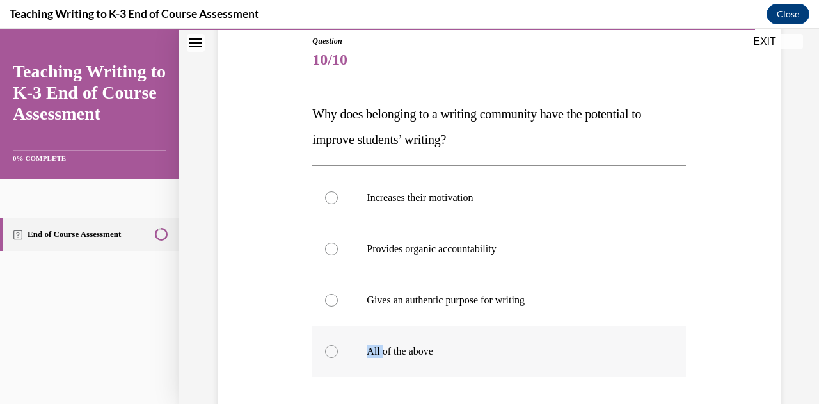
click at [335, 351] on div at bounding box center [331, 351] width 13 height 13
click at [335, 351] on input "All of the above" at bounding box center [331, 351] width 13 height 13
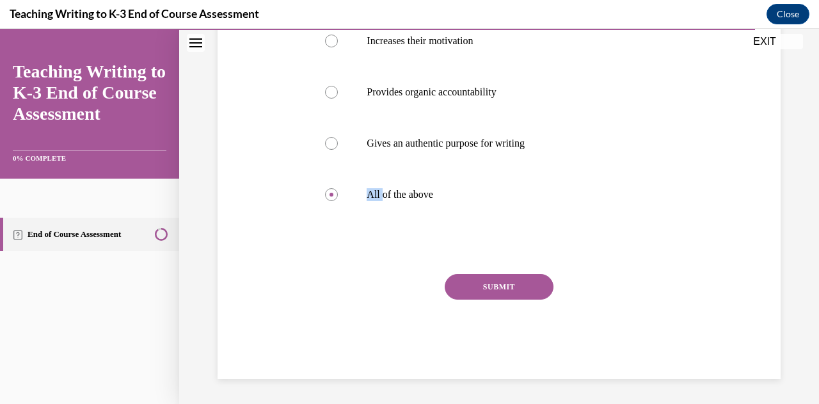
click at [495, 284] on button "SUBMIT" at bounding box center [499, 287] width 109 height 26
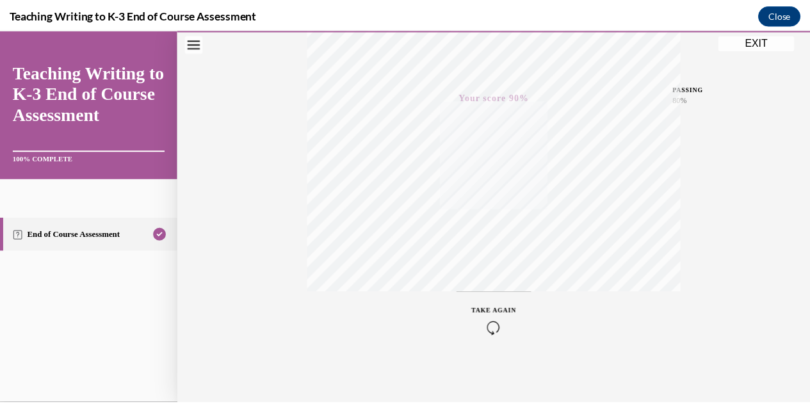
scroll to position [280, 0]
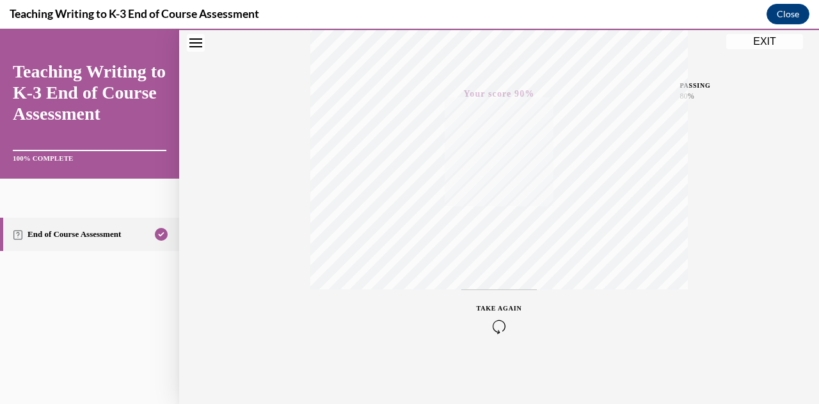
drag, startPoint x: 807, startPoint y: 84, endPoint x: 791, endPoint y: 133, distance: 51.2
click at [791, 133] on div "Quiz Results PASSING 80% Your score 90% Passed PASSING 80% Your score Your scor…" at bounding box center [499, 97] width 640 height 616
click at [763, 47] on button "EXIT" at bounding box center [765, 41] width 77 height 15
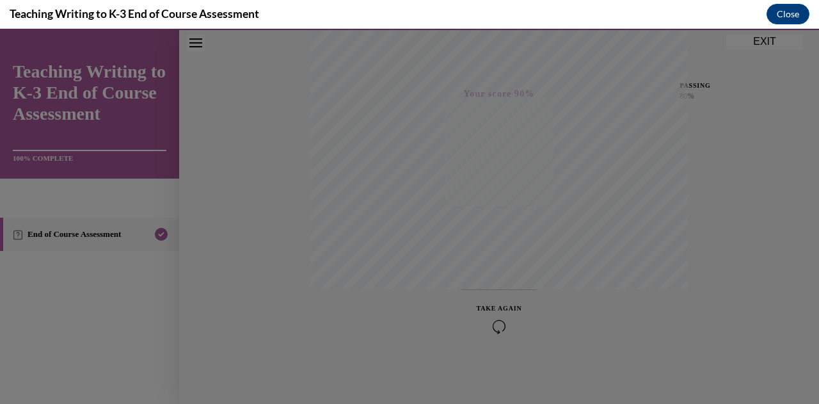
click at [763, 47] on div at bounding box center [409, 216] width 819 height 375
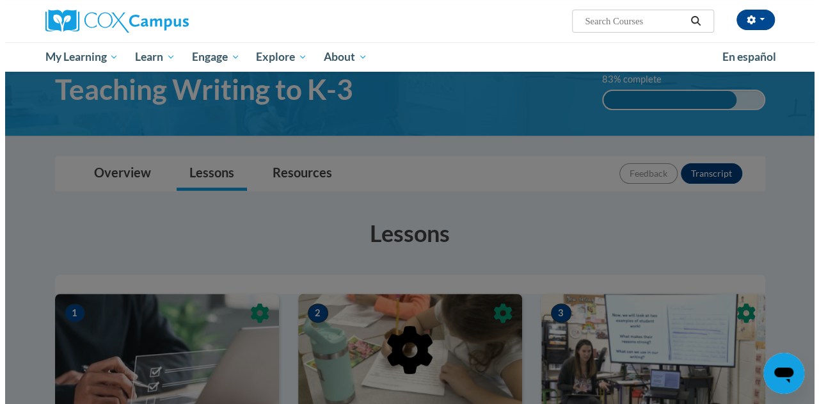
scroll to position [26, 0]
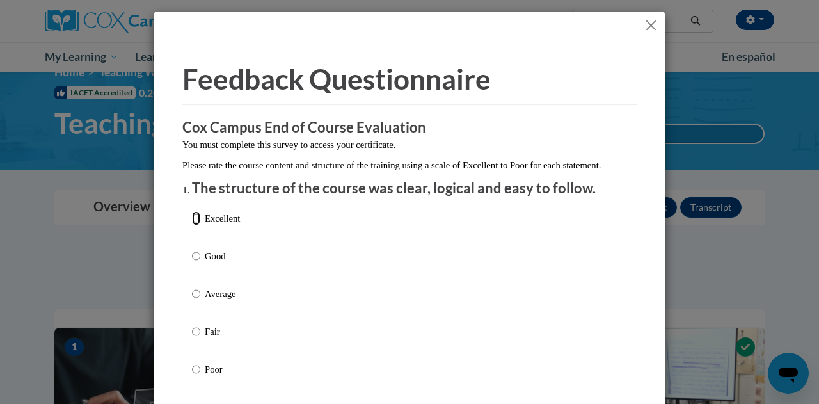
click at [192, 225] on input "Excellent" at bounding box center [196, 218] width 8 height 14
radio input "true"
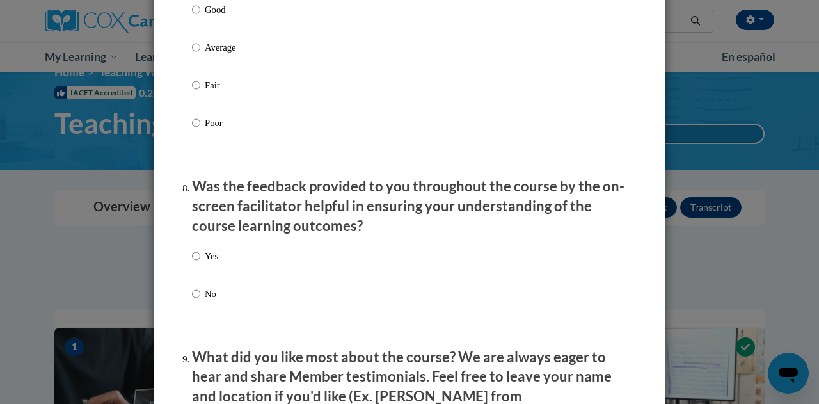
scroll to position [2258, 0]
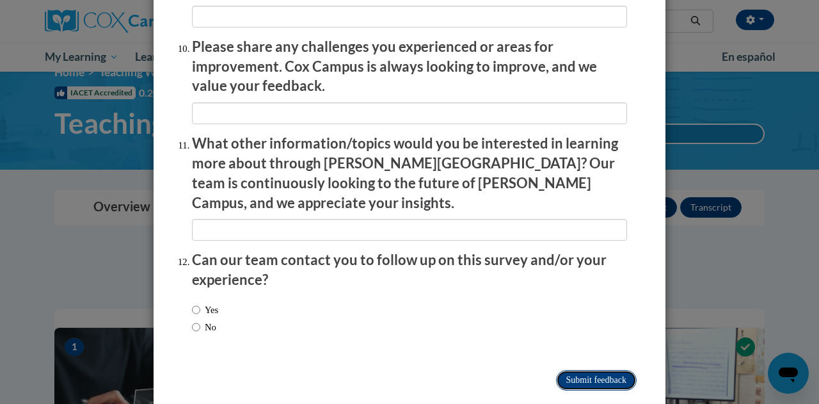
click at [612, 370] on input "Submit feedback" at bounding box center [596, 380] width 81 height 20
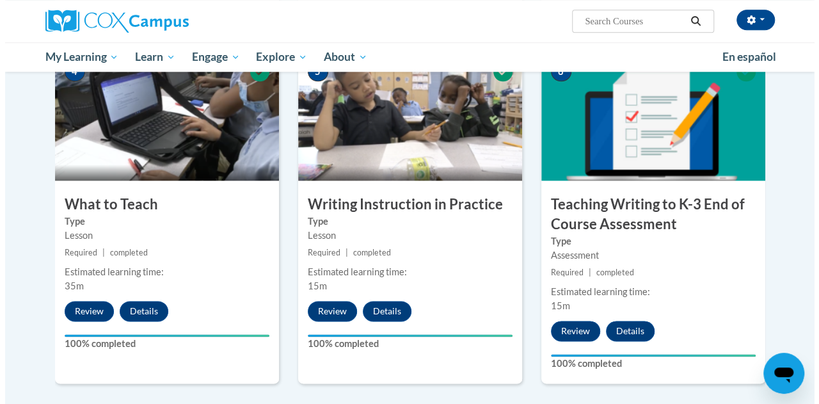
scroll to position [677, 0]
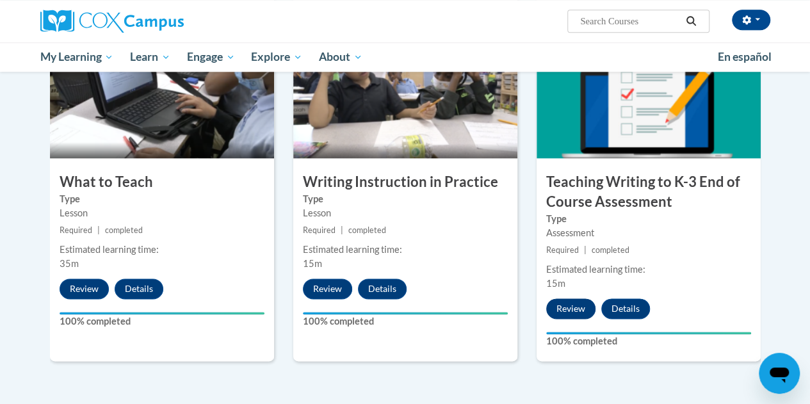
click at [570, 312] on button "Review" at bounding box center [570, 308] width 49 height 20
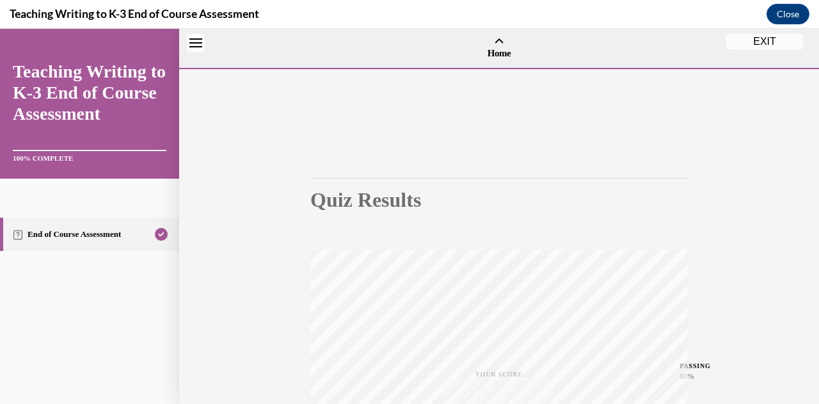
scroll to position [40, 0]
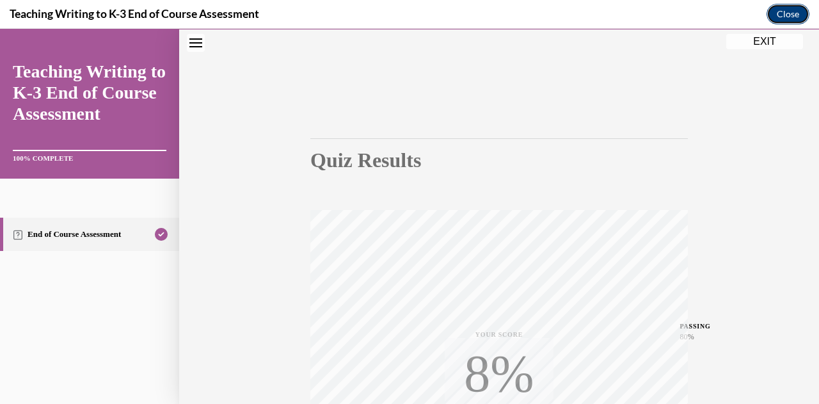
click at [778, 14] on button "Close" at bounding box center [788, 14] width 43 height 20
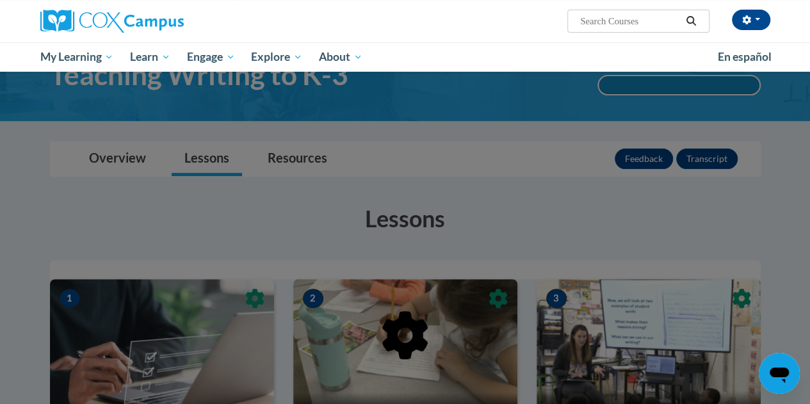
scroll to position [0, 0]
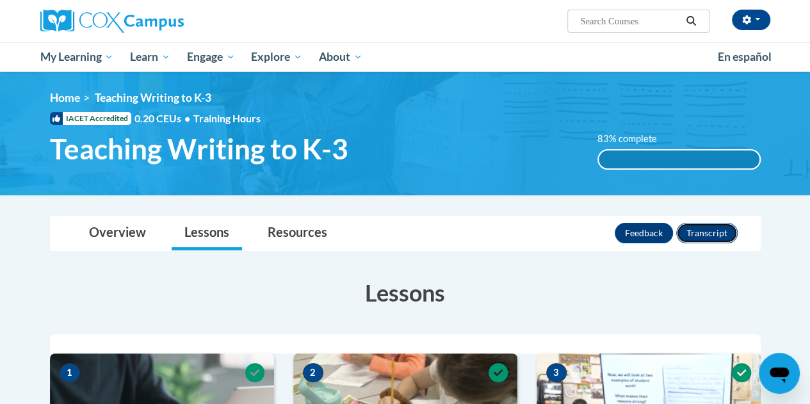
click at [714, 232] on button "Transcript" at bounding box center [706, 233] width 61 height 20
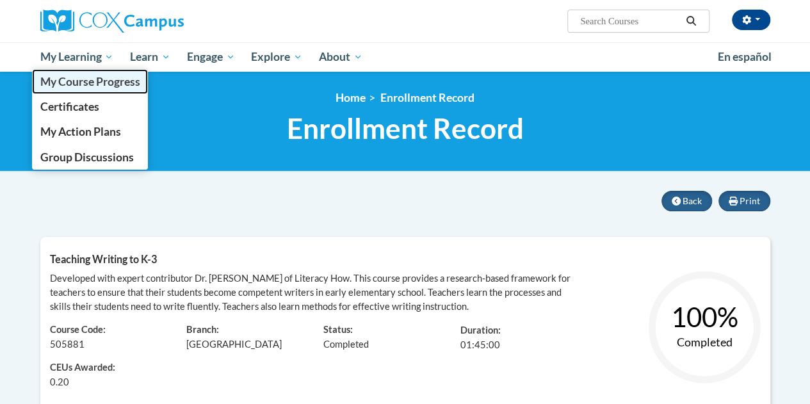
click at [90, 76] on span "My Course Progress" at bounding box center [90, 81] width 100 height 13
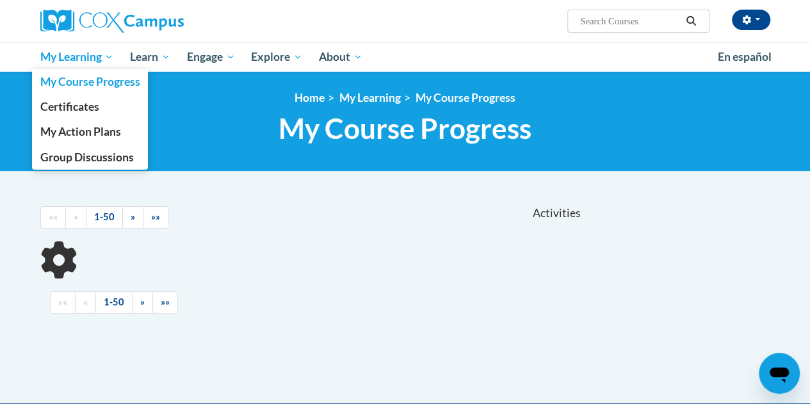
click at [88, 56] on span "My Learning" at bounding box center [77, 56] width 74 height 15
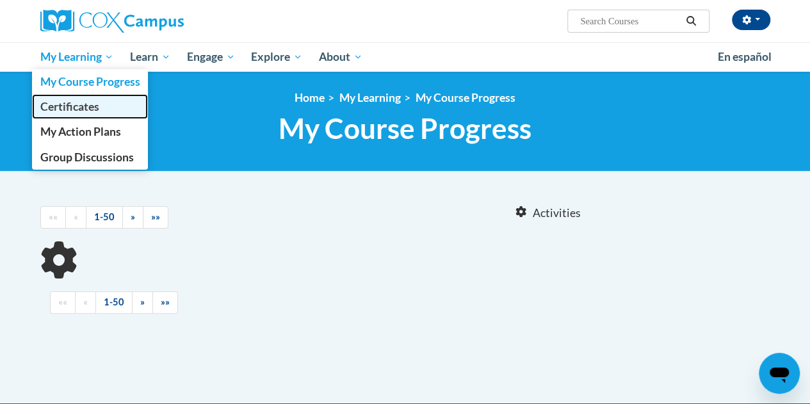
click at [90, 95] on link "Certificates" at bounding box center [90, 106] width 117 height 25
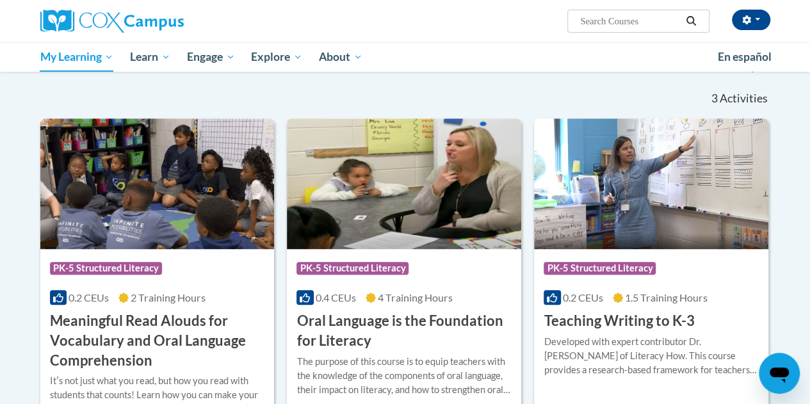
scroll to position [196, 0]
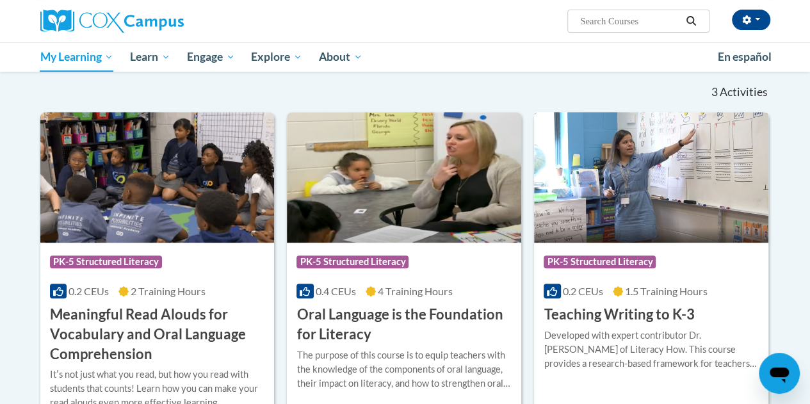
click at [661, 316] on h3 "Teaching Writing to K-3" at bounding box center [619, 315] width 150 height 20
